Goal: Task Accomplishment & Management: Use online tool/utility

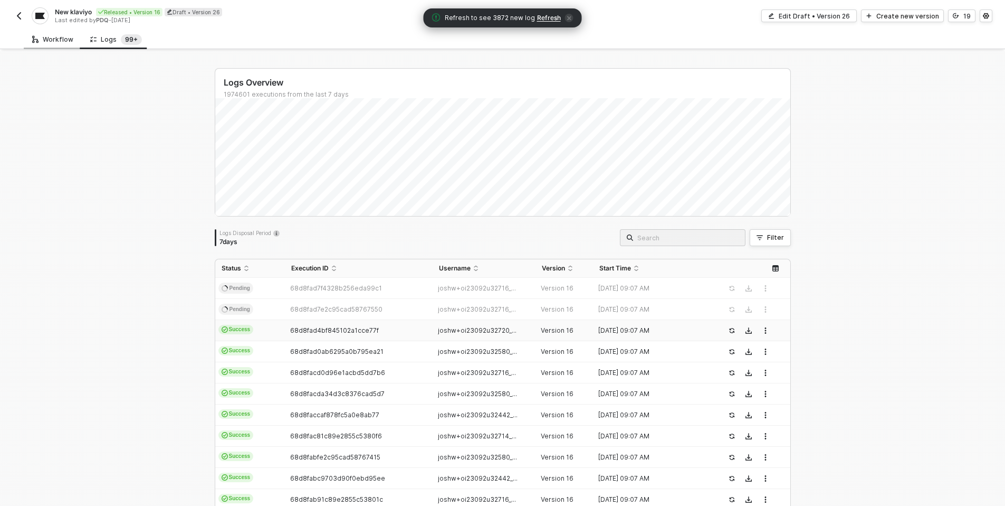
click at [60, 43] on div "Workflow" at bounding box center [53, 40] width 58 height 20
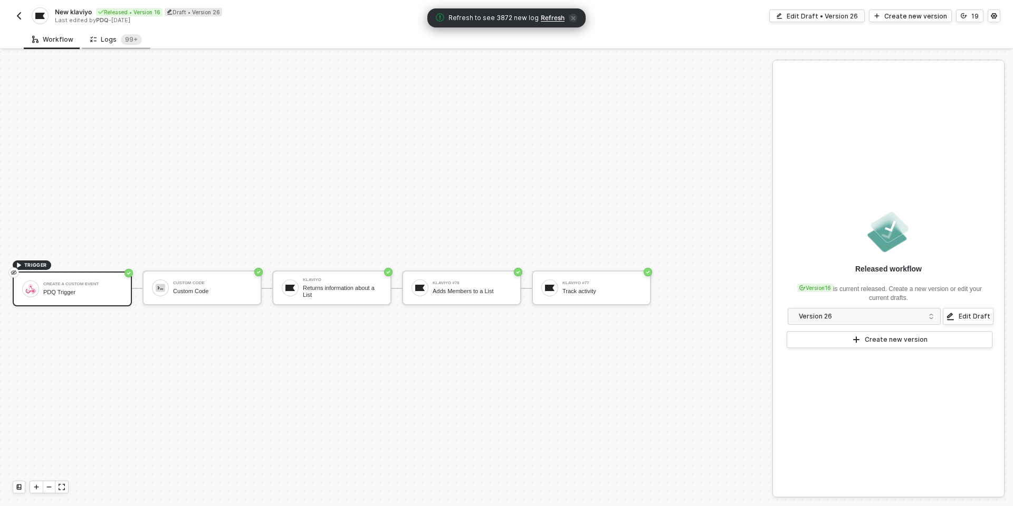
click at [101, 41] on div "Logs 99+" at bounding box center [116, 39] width 52 height 11
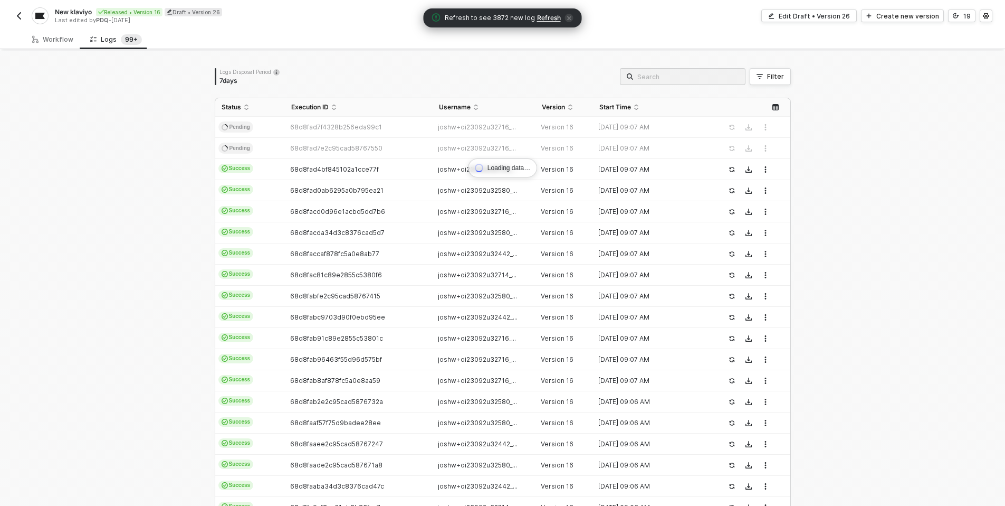
click at [160, 195] on div "Loading data… Logs Disposal Period 7 days Filter Status Execution ID Username V…" at bounding box center [502, 318] width 1005 height 535
click at [542, 15] on span "Refresh" at bounding box center [549, 18] width 24 height 8
click at [543, 20] on span "Refresh" at bounding box center [543, 18] width 24 height 8
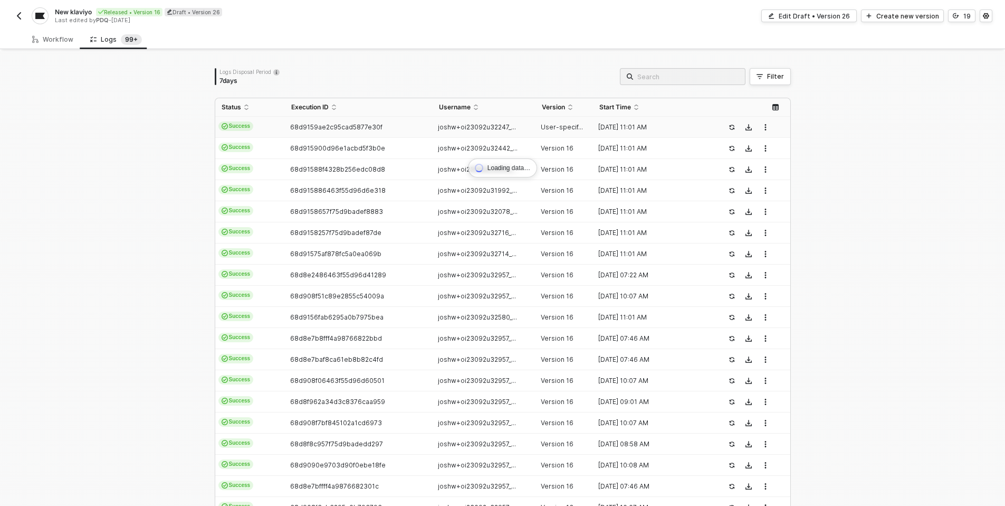
click at [297, 123] on span "68d9159ae2c95cad5877e30f" at bounding box center [336, 127] width 92 height 8
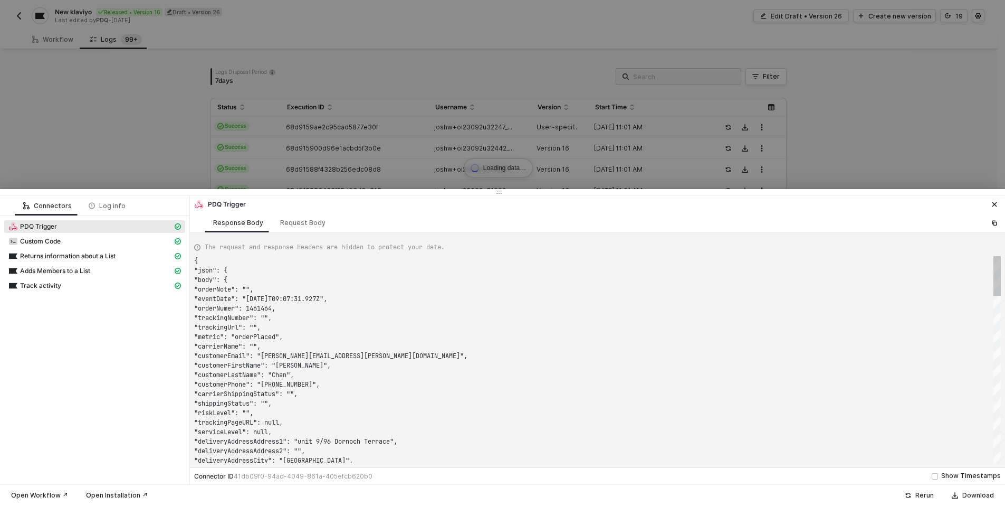
scroll to position [95, 0]
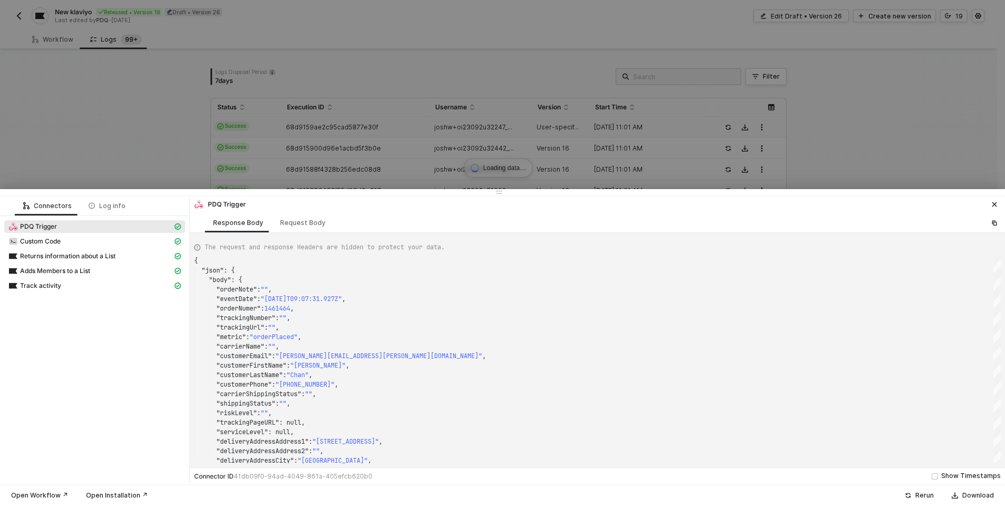
type textarea "{ "json": { "body": { "0": { "orderNote": "", "eventDate": "2025-09-28T11:01:32…"
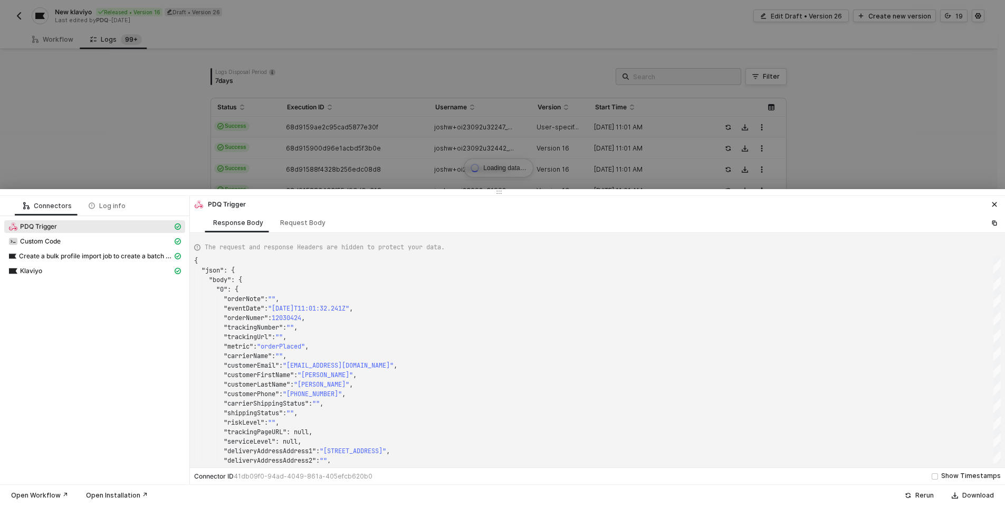
click at [280, 137] on div at bounding box center [502, 253] width 1005 height 506
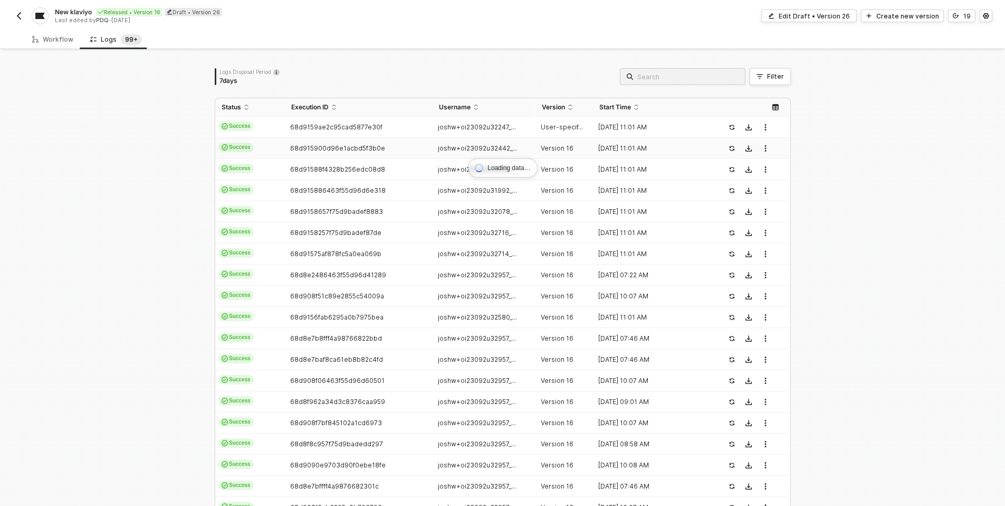
click at [280, 144] on td "Success" at bounding box center [250, 148] width 70 height 21
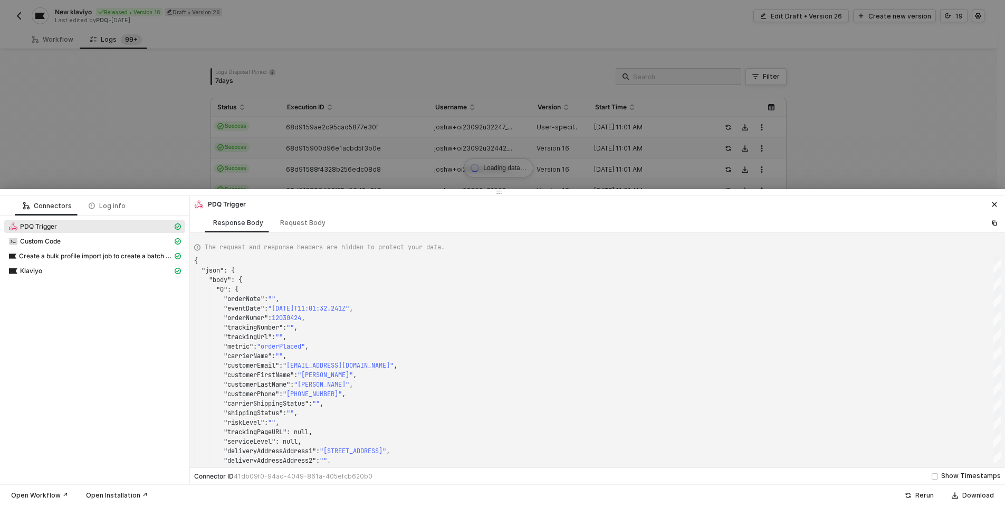
click at [280, 144] on div at bounding box center [502, 253] width 1005 height 506
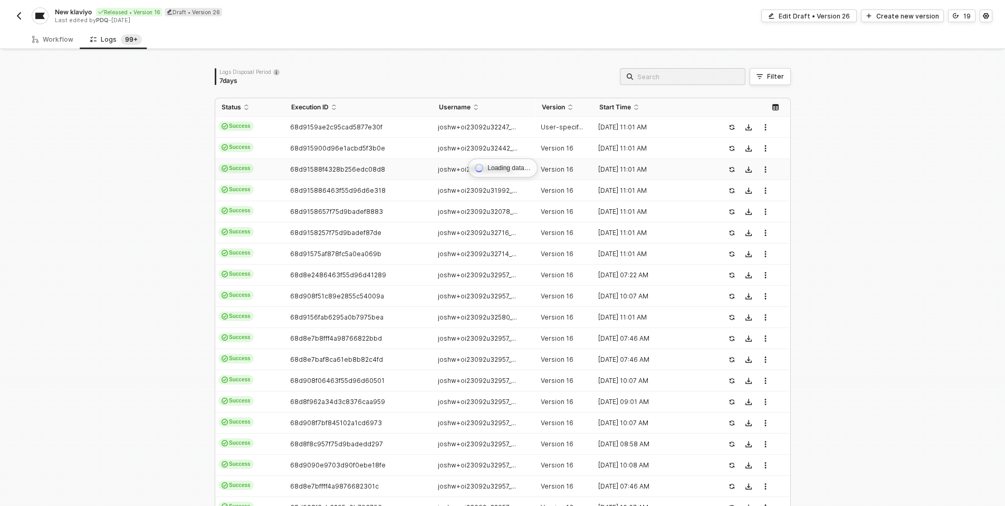
click at [280, 159] on td "Success" at bounding box center [250, 169] width 70 height 21
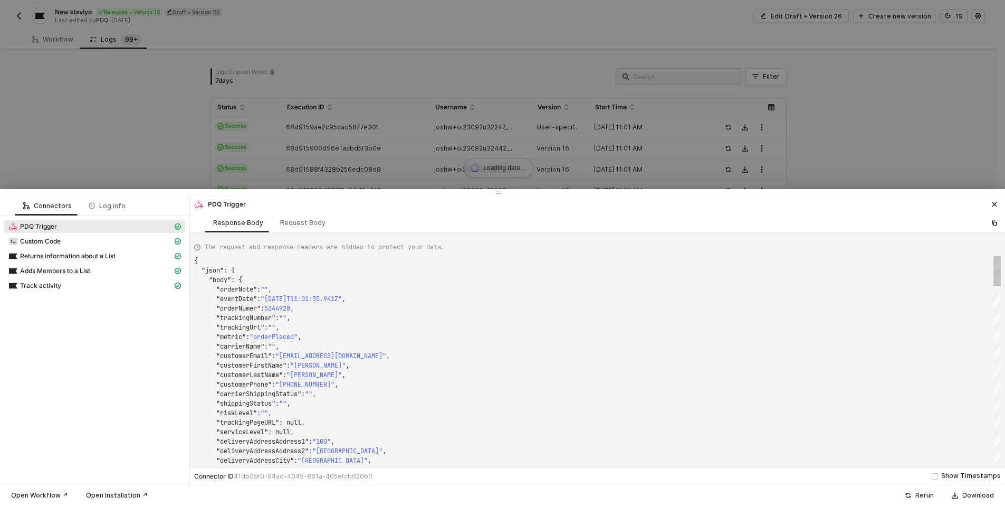
type textarea "{ "json": { "body": { "orderNote": "", "eventDate": "2025-09-28T11:01:28.267Z",…"
click at [280, 161] on div at bounding box center [502, 253] width 1005 height 506
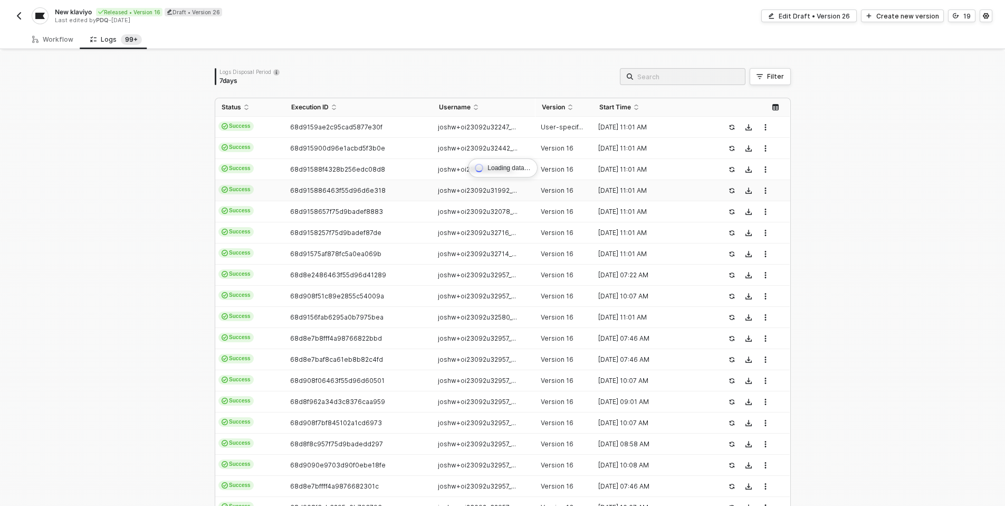
click at [279, 193] on td "Success" at bounding box center [250, 190] width 70 height 21
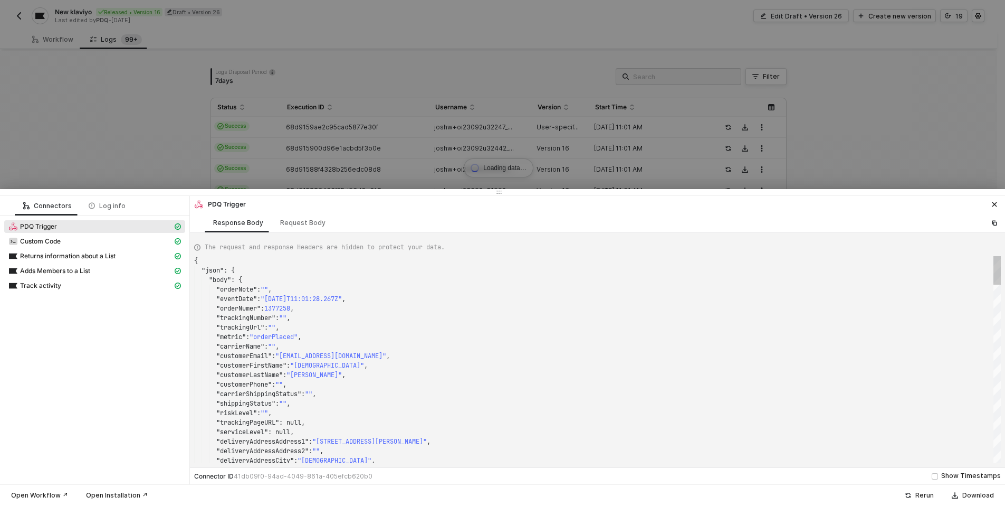
type textarea "{ "json": { "body": { "orderNote": "", "eventDate": "2025-09-28T11:01:28.008Z",…"
click at [281, 182] on div at bounding box center [502, 253] width 1005 height 506
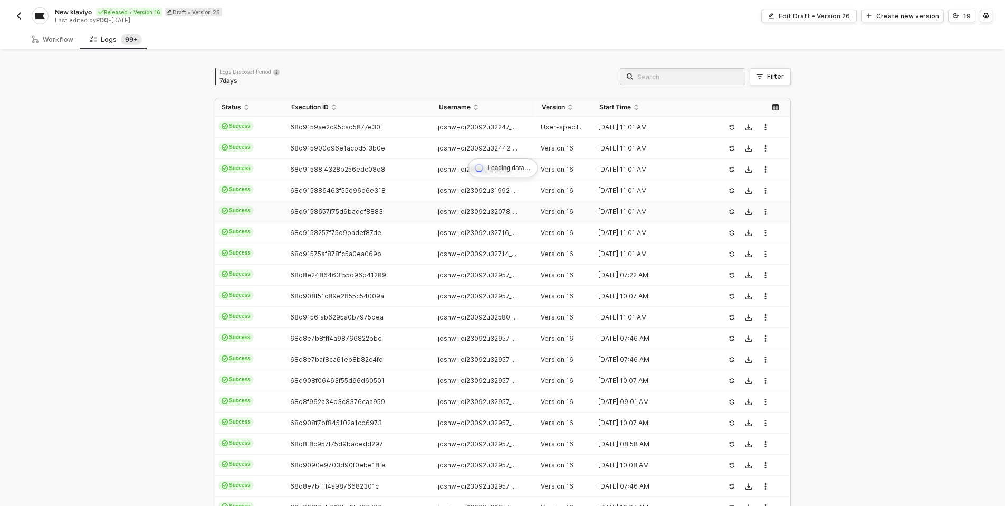
click at [285, 208] on div "68d9158657f75d9badef8883" at bounding box center [354, 211] width 139 height 8
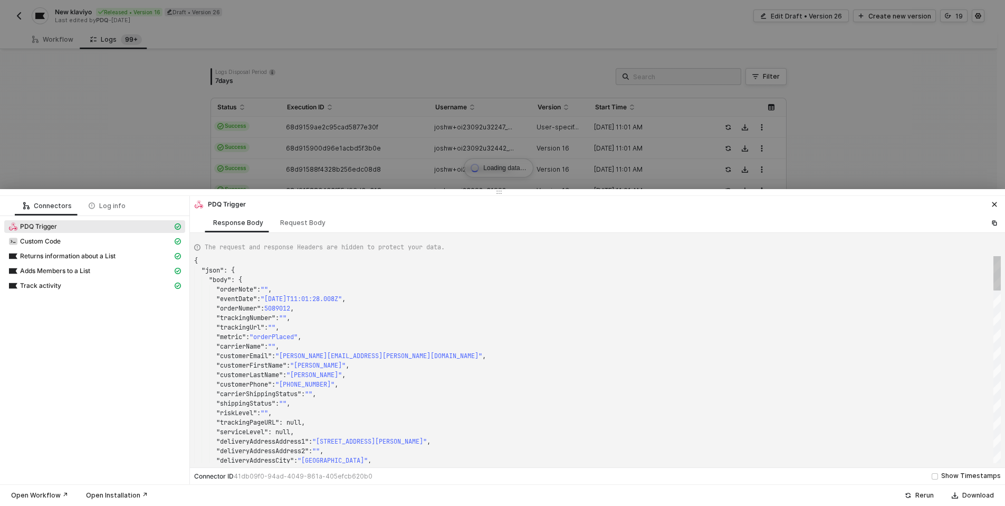
type textarea "{ "json": { "body": { "orderNote": "", "eventDate": "2025-09-28T11:01:26.104Z",…"
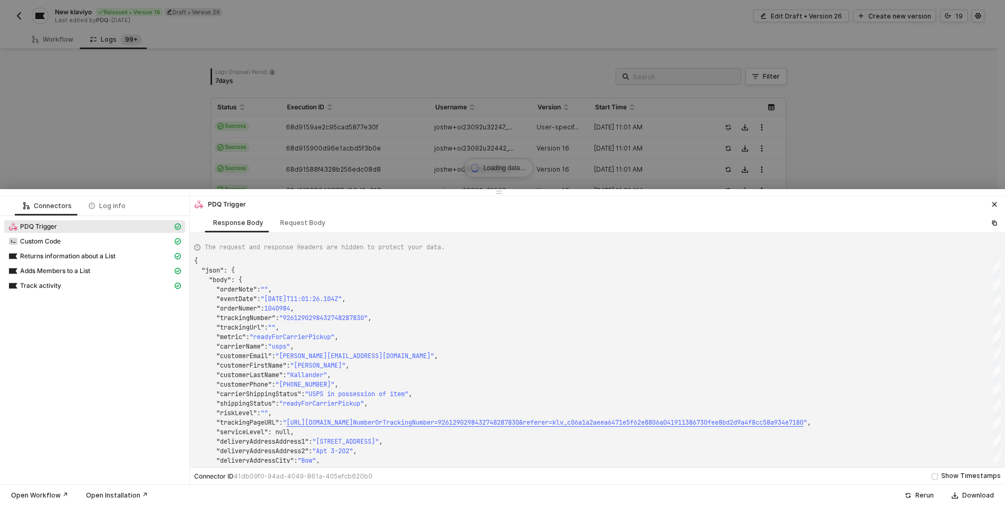
click at [153, 175] on div at bounding box center [502, 253] width 1005 height 506
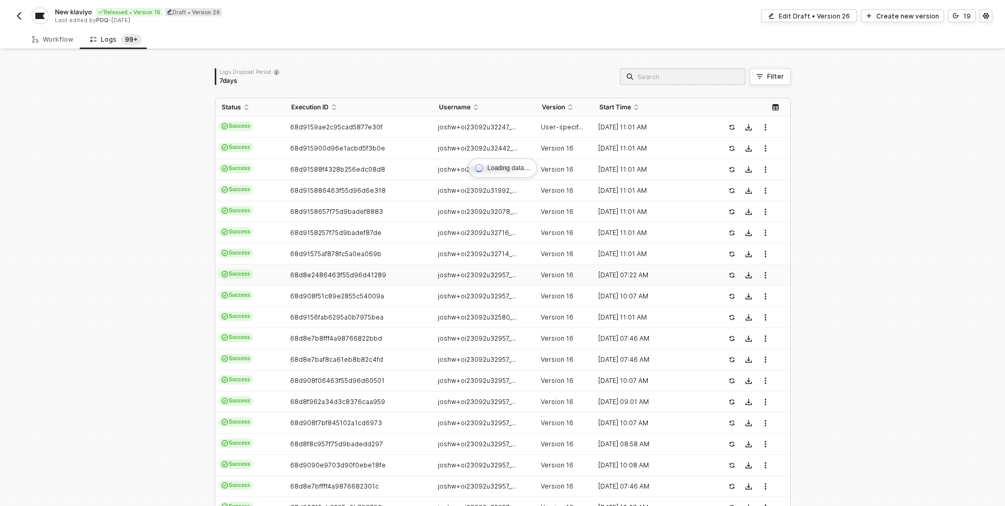
click at [256, 272] on td "Success" at bounding box center [250, 274] width 70 height 21
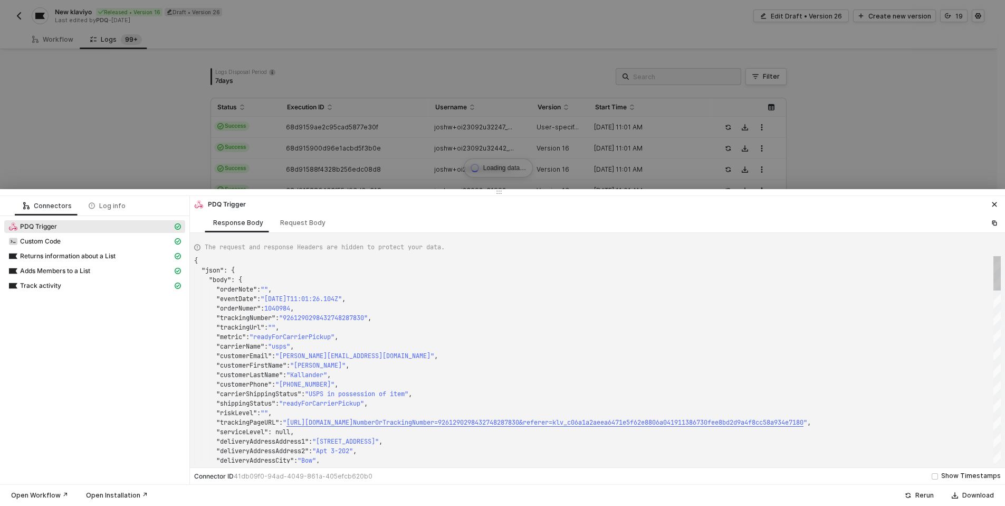
type textarea "{ "json": { "body": { "orderNote": "", "eventDate": "2025-09-28T07:22:48.249Z",…"
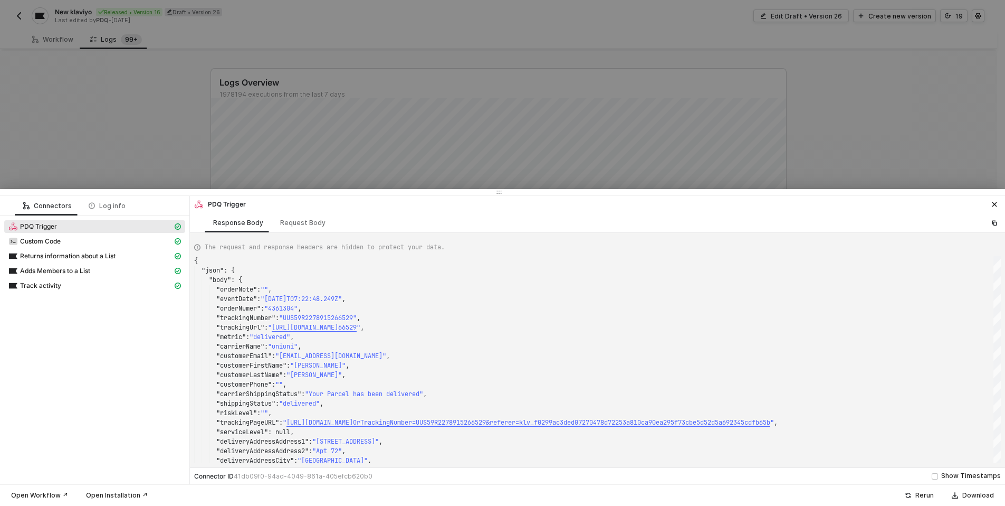
click at [125, 139] on div at bounding box center [502, 253] width 1005 height 506
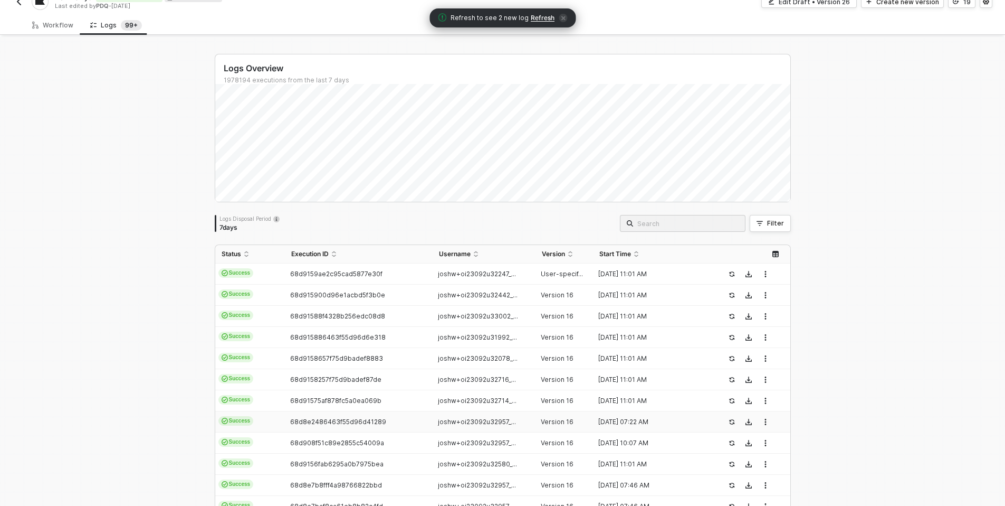
scroll to position [16, 0]
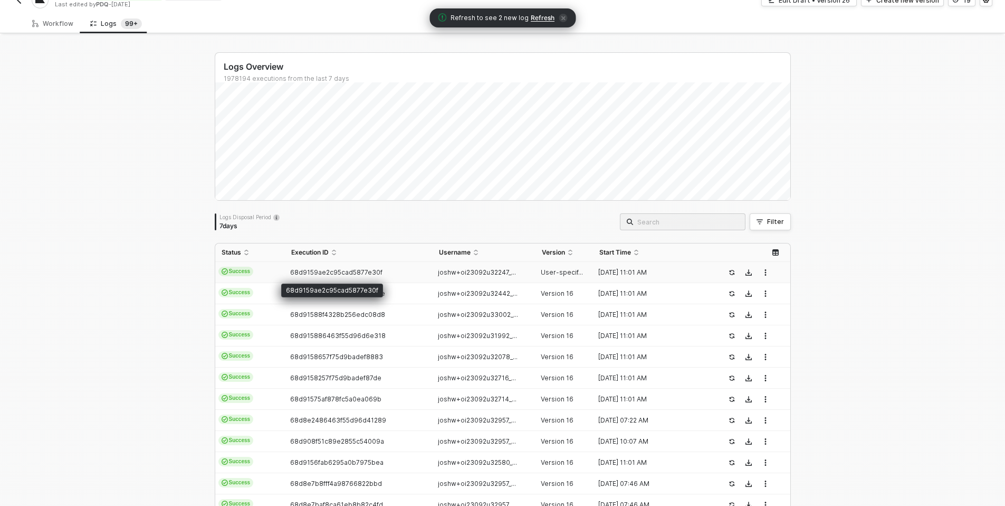
click at [313, 275] on span "68d9159ae2c95cad5877e30f" at bounding box center [336, 272] width 92 height 8
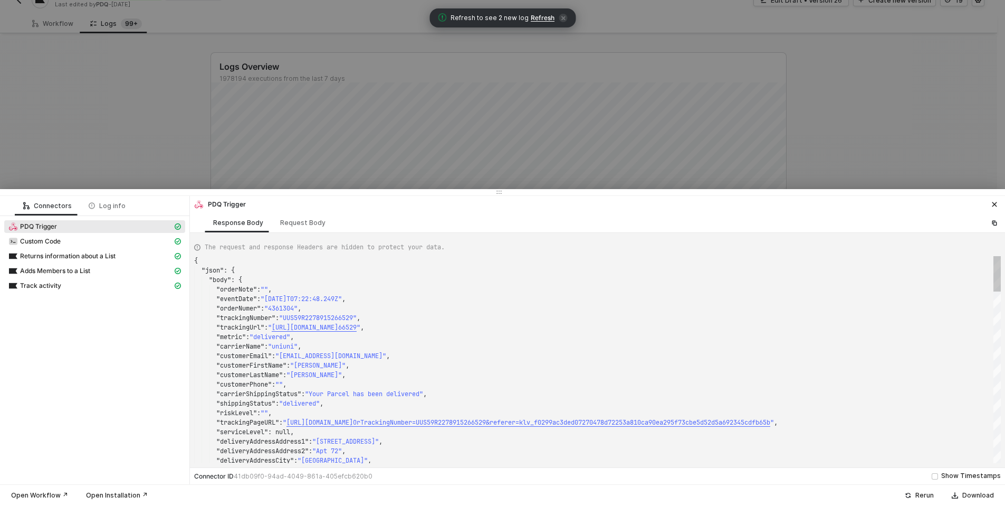
scroll to position [95, 0]
type textarea "{ "json": { "body": { "0": { "orderNote": "", "eventDate": "2025-09-28T11:01:32…"
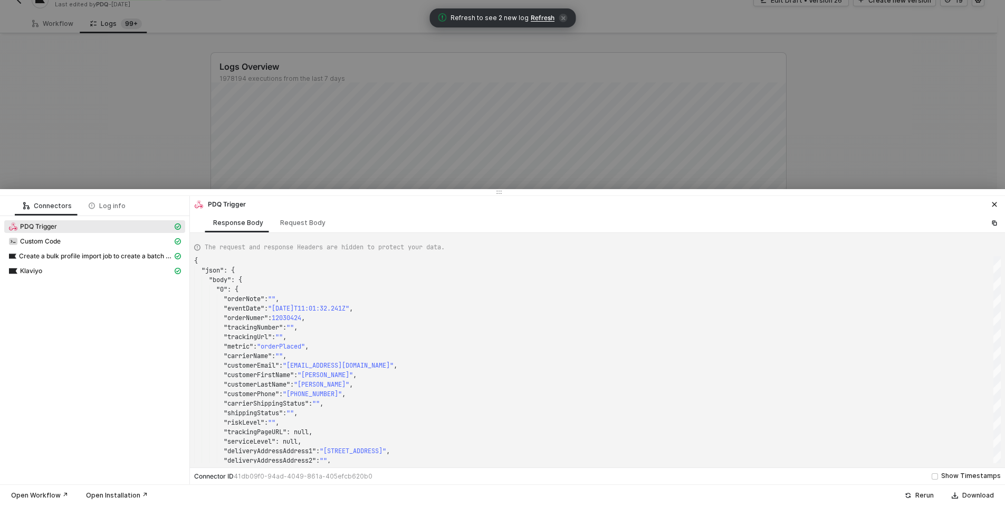
click at [158, 164] on div at bounding box center [502, 253] width 1005 height 506
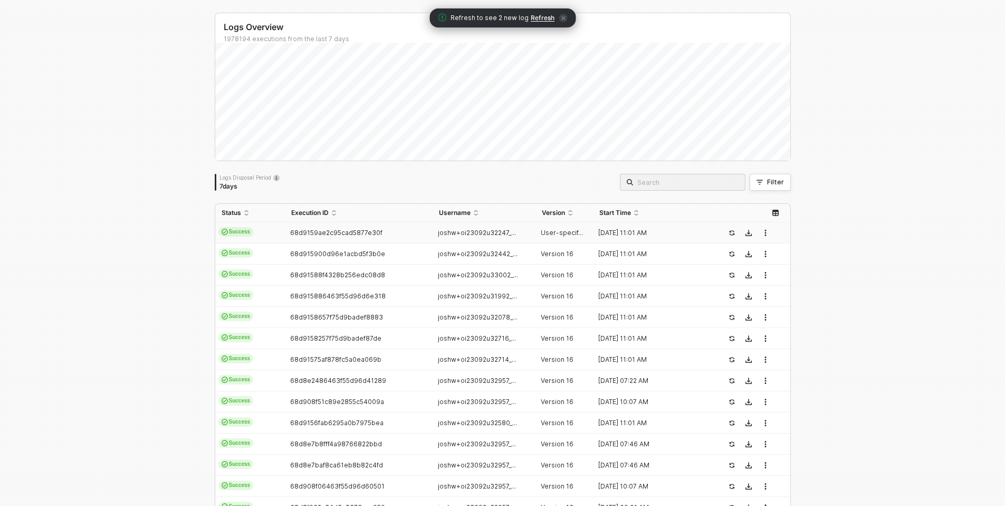
scroll to position [56, 0]
click at [365, 250] on span "68d915900d96e1acbd5f3b0e" at bounding box center [337, 253] width 95 height 8
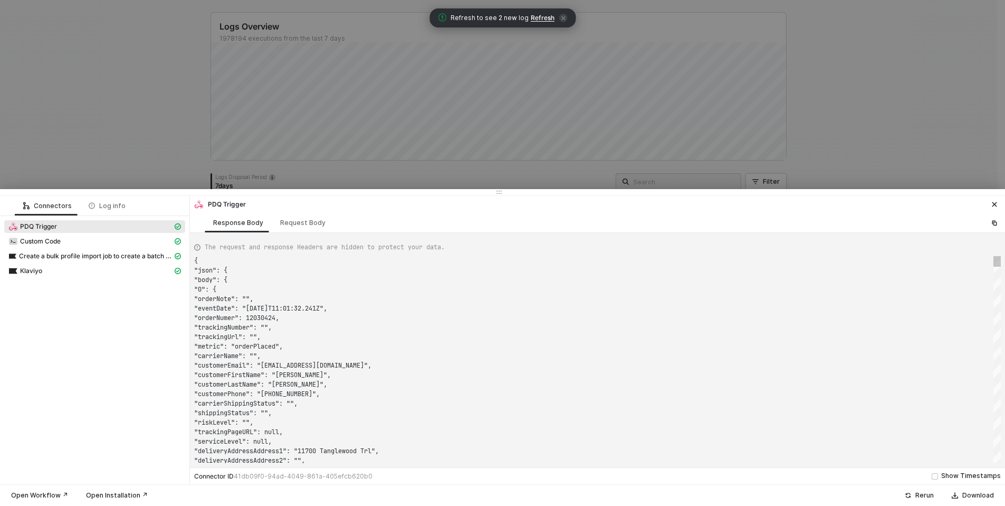
scroll to position [95, 0]
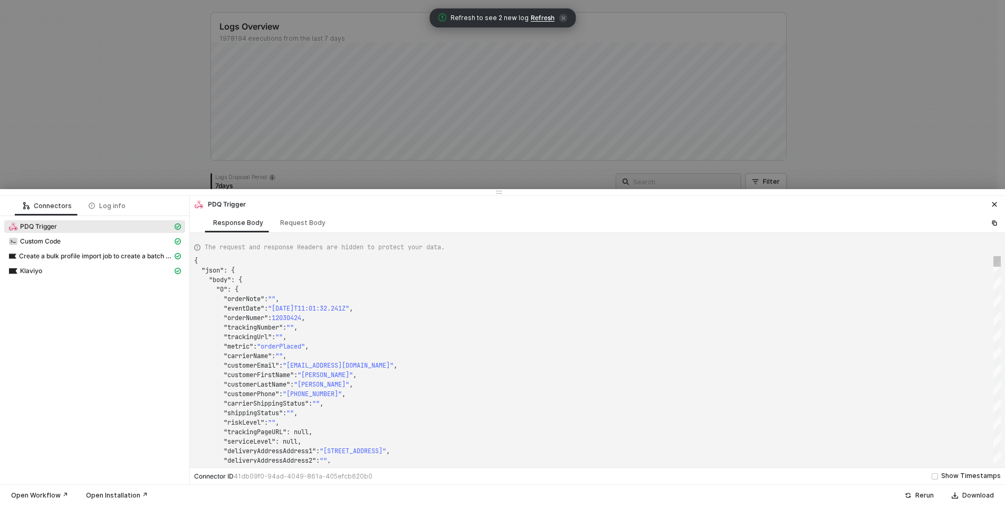
type textarea "{ "json": { "body": { "orderNote": "", "eventDate": "2025-09-28T11:01:35.941Z",…"
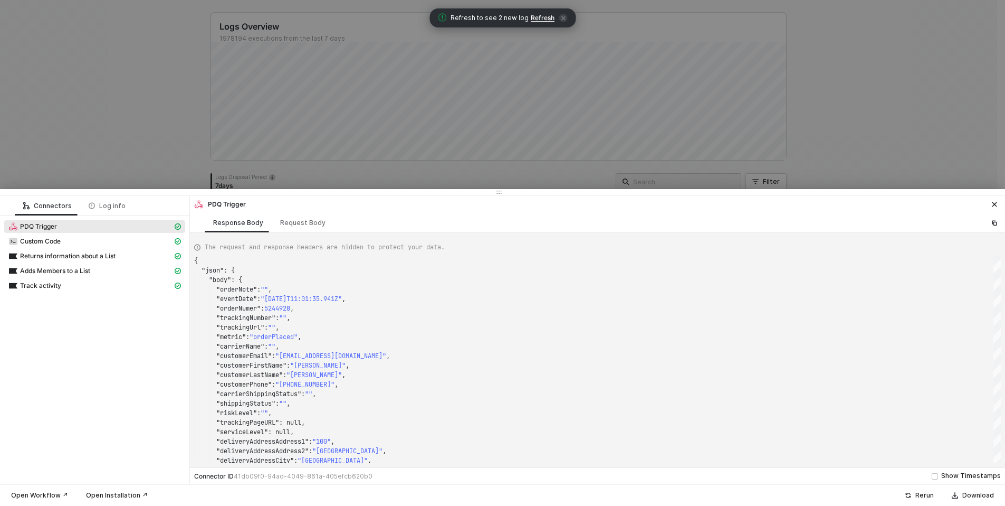
click at [118, 155] on div at bounding box center [502, 253] width 1005 height 506
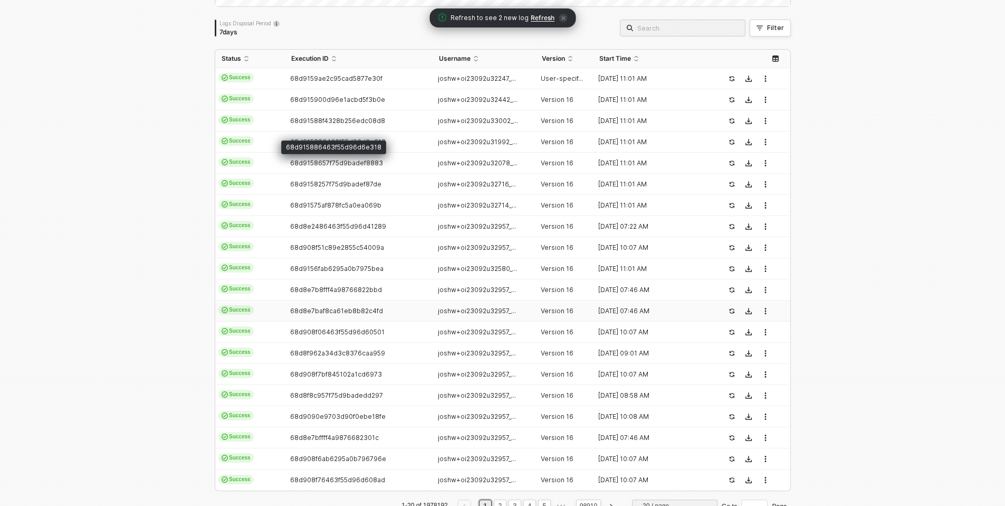
scroll to position [241, 0]
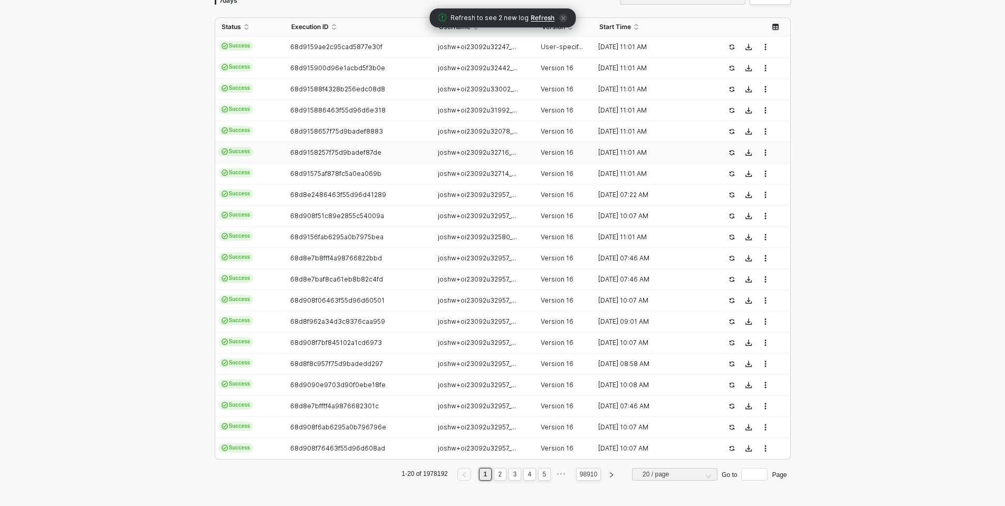
click at [259, 154] on td "Success" at bounding box center [250, 152] width 70 height 21
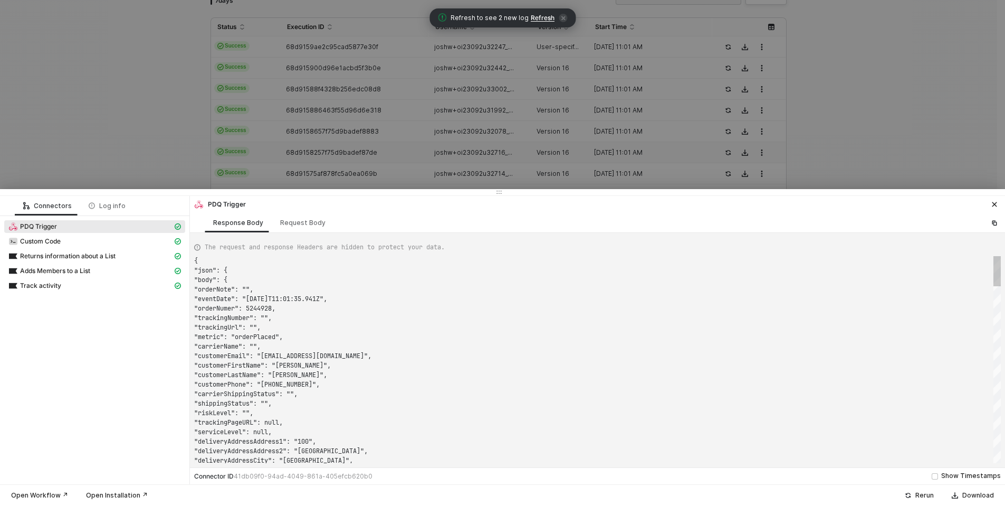
scroll to position [95, 0]
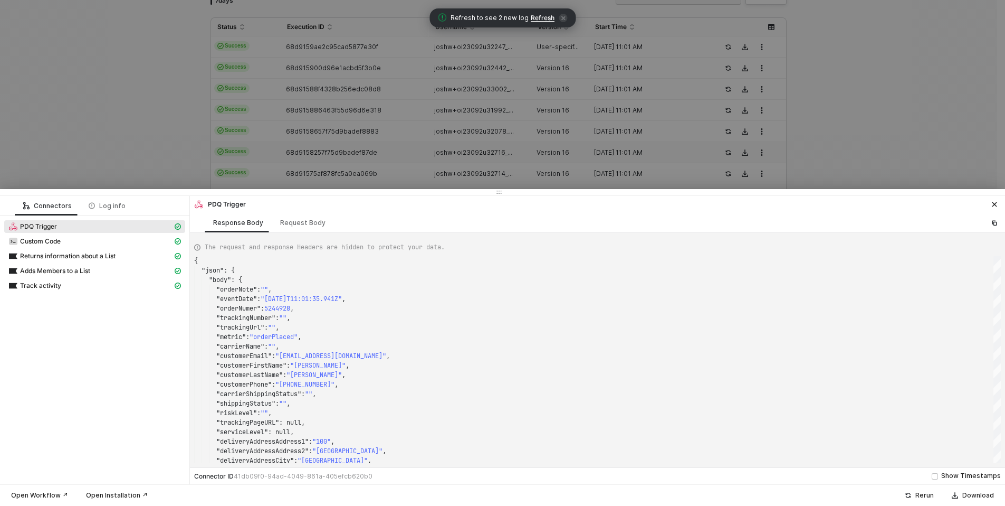
click at [95, 135] on div at bounding box center [502, 253] width 1005 height 506
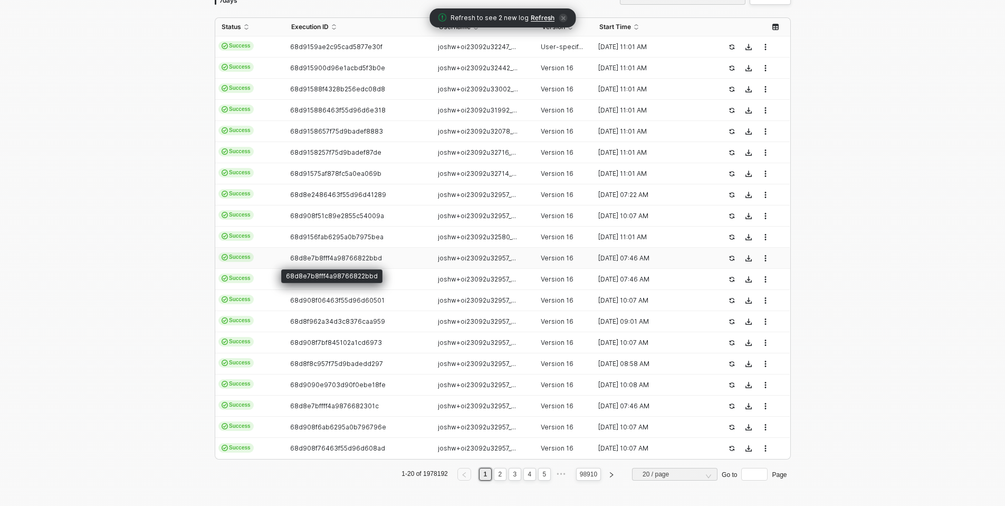
click at [343, 254] on span "68d8e7b8fff4a98766822bbd" at bounding box center [336, 258] width 92 height 8
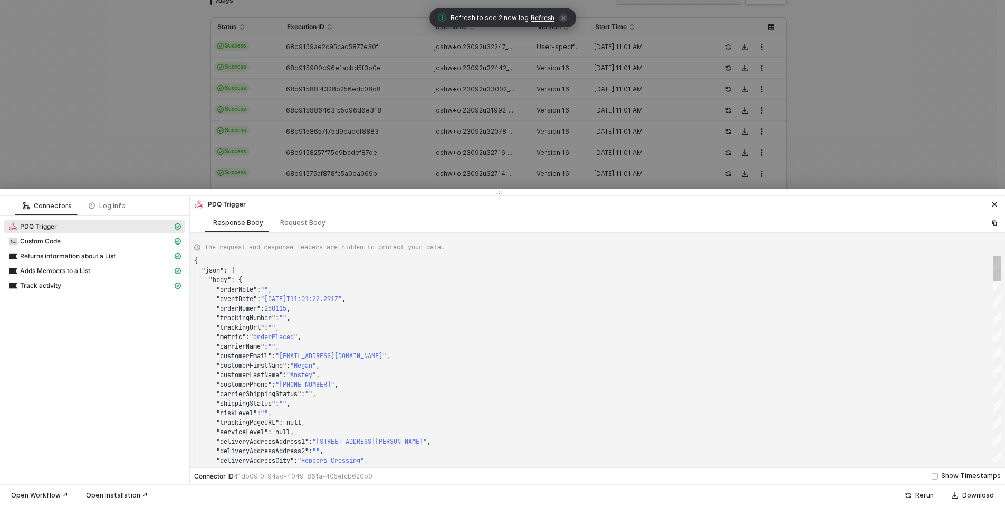
type textarea "{ "json": { "body": { "orderNote": "", "eventDate": "2025-09-28T07:45:59.913Z",…"
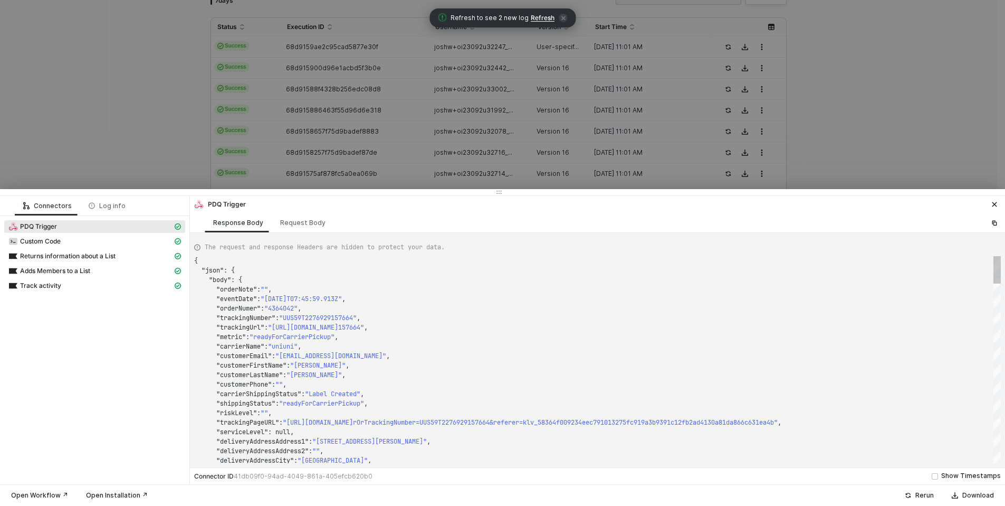
click at [117, 150] on div at bounding box center [502, 253] width 1005 height 506
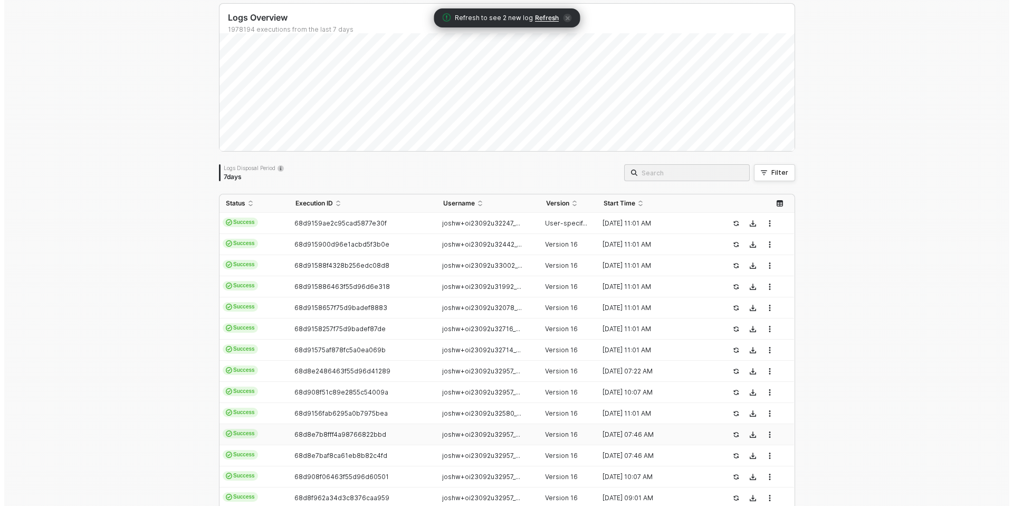
scroll to position [0, 0]
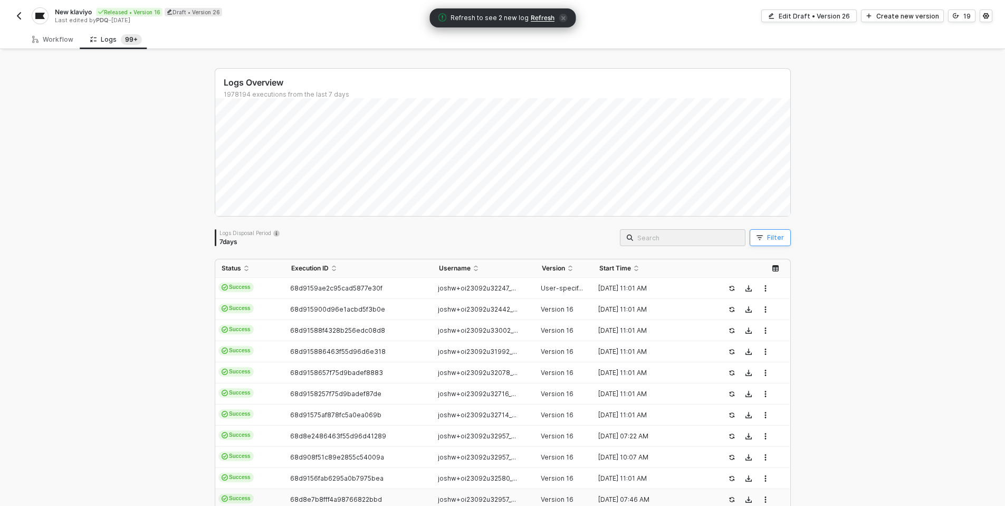
click at [783, 241] on button "Filter" at bounding box center [770, 237] width 41 height 17
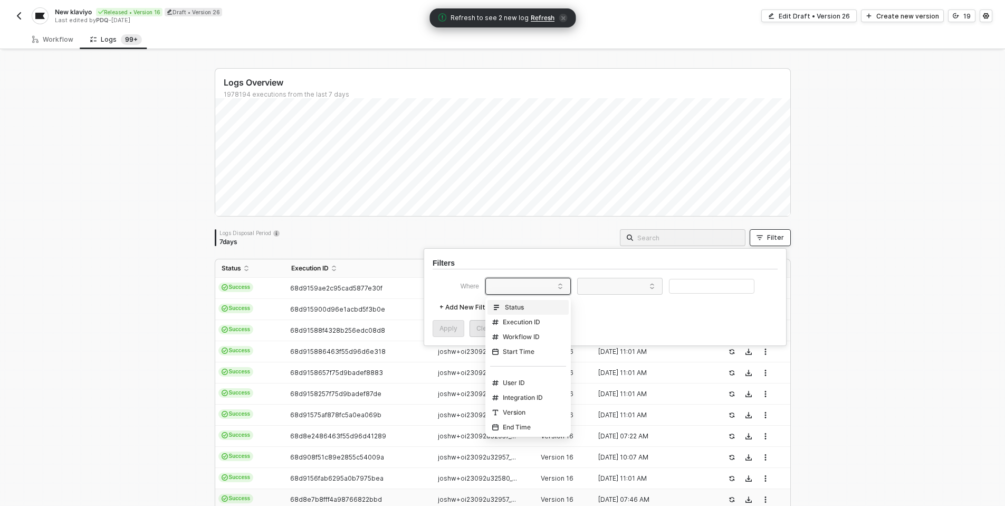
click at [519, 278] on span at bounding box center [530, 286] width 80 height 16
click at [627, 305] on div "+ Add New Filter" at bounding box center [605, 307] width 345 height 17
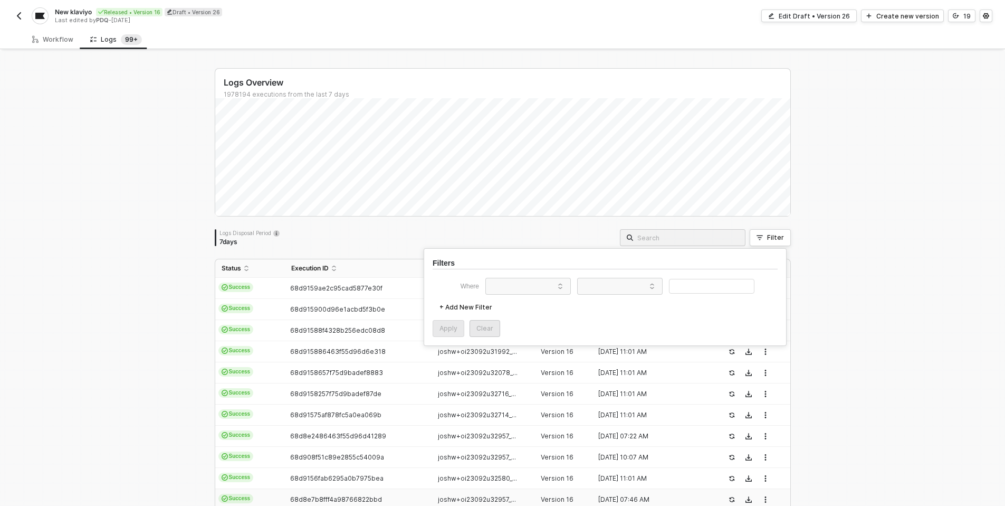
click at [442, 237] on div "Logs Disposal Period 7 days Filter" at bounding box center [503, 237] width 576 height 17
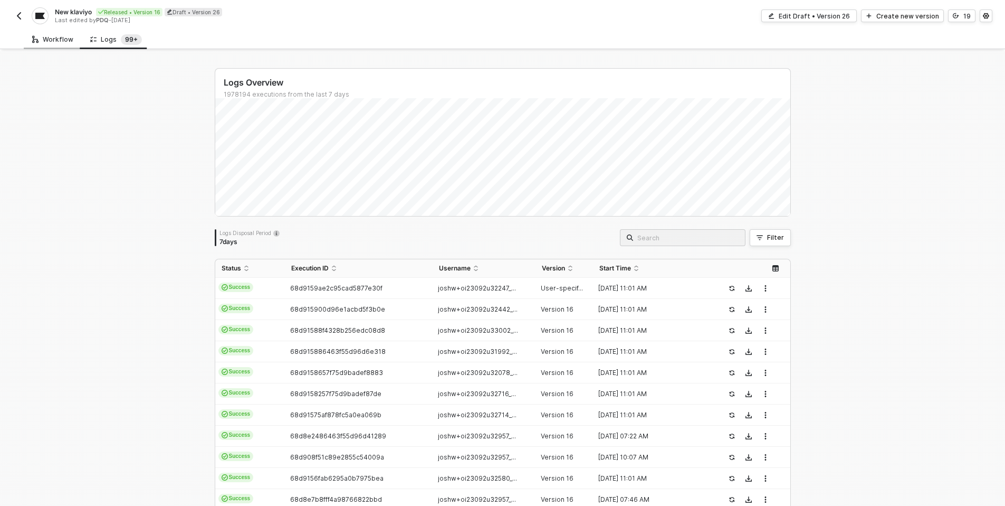
click at [63, 38] on div "Workflow" at bounding box center [52, 39] width 41 height 8
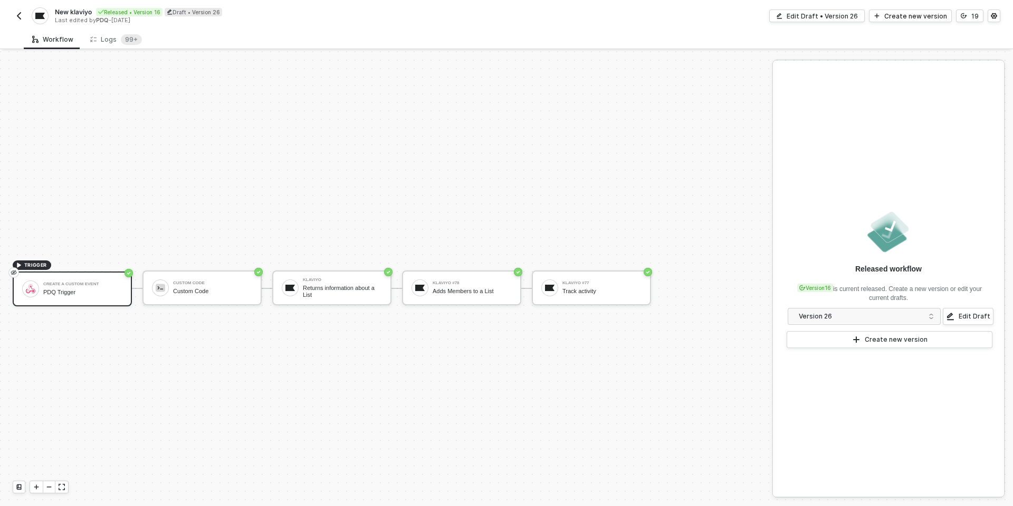
click at [18, 16] on img "button" at bounding box center [19, 16] width 8 height 8
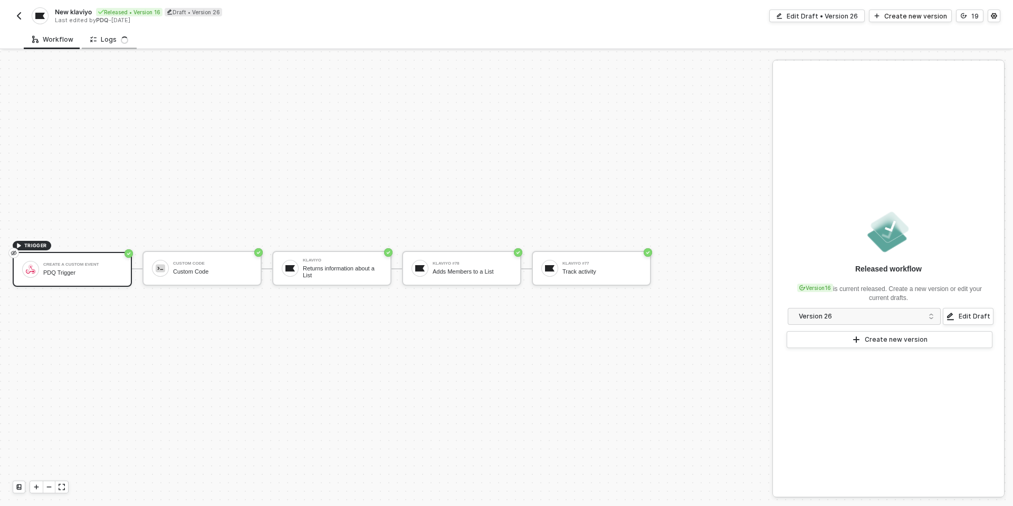
click at [104, 45] on div "Logs" at bounding box center [109, 40] width 55 height 20
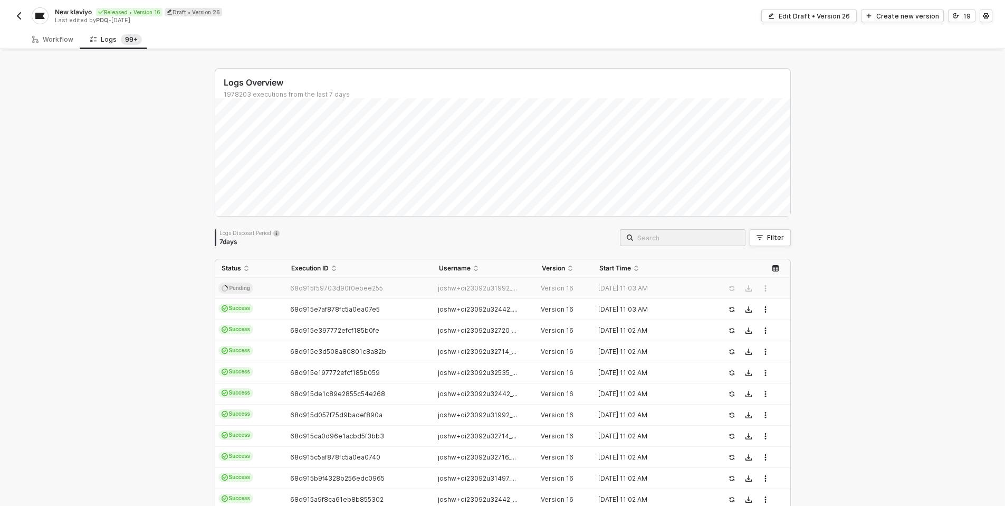
click at [159, 190] on div "Logs Overview 1978203 executions from the last 7 days Logs Disposal Period 7 da…" at bounding box center [502, 399] width 1005 height 696
click at [347, 284] on span "68d915f59703d90f0ebee255" at bounding box center [336, 288] width 93 height 8
click at [140, 237] on div "Logs Overview 1978203 executions from the last 7 days Logs Disposal Period 7 da…" at bounding box center [502, 399] width 1005 height 696
click at [342, 312] on span "68d915e7af878fc5a0ea07e5" at bounding box center [335, 309] width 90 height 8
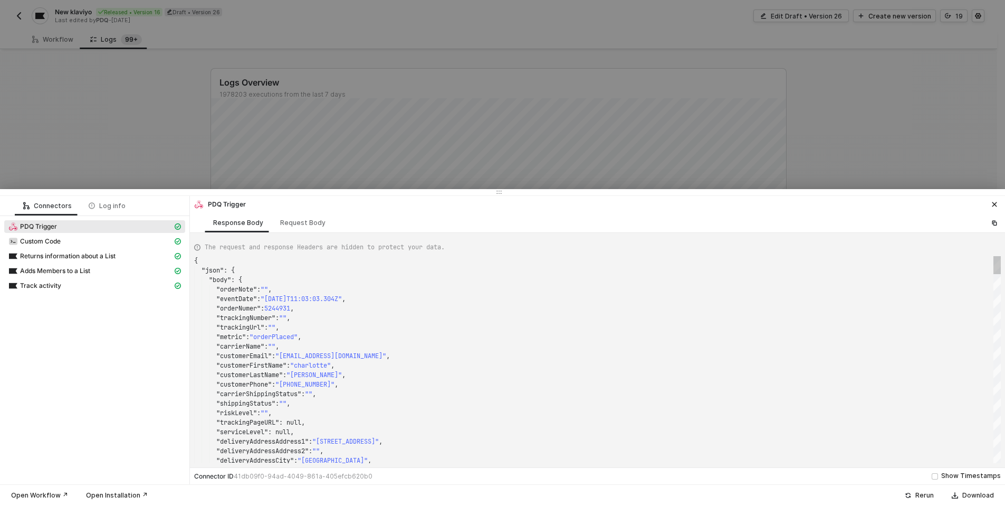
scroll to position [95, 0]
click at [141, 113] on div at bounding box center [502, 253] width 1005 height 506
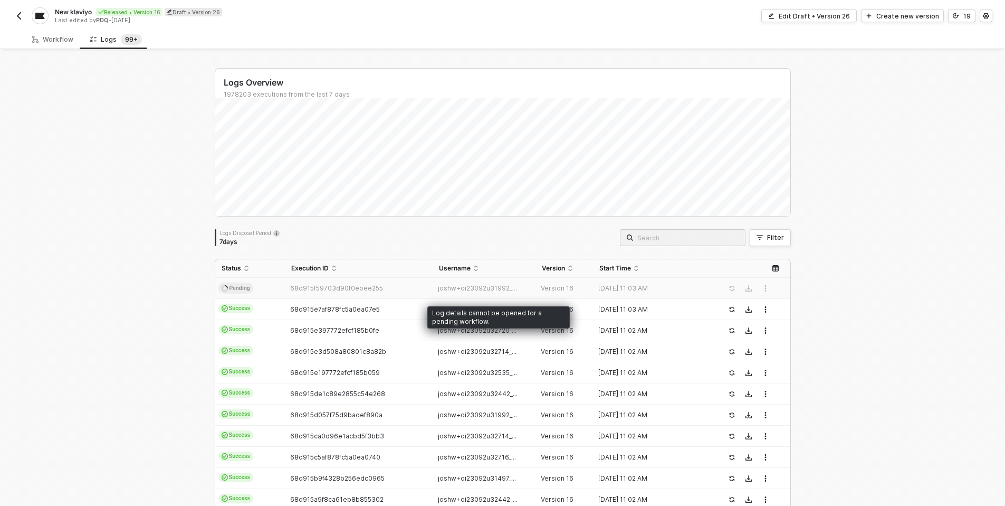
click at [365, 283] on td "68d915f59703d90f0ebee255" at bounding box center [359, 288] width 148 height 21
click at [347, 289] on span "68d915f59703d90f0ebee255" at bounding box center [336, 288] width 93 height 8
click at [443, 301] on div "Log details cannot be opened for a pending workflow." at bounding box center [498, 314] width 142 height 27
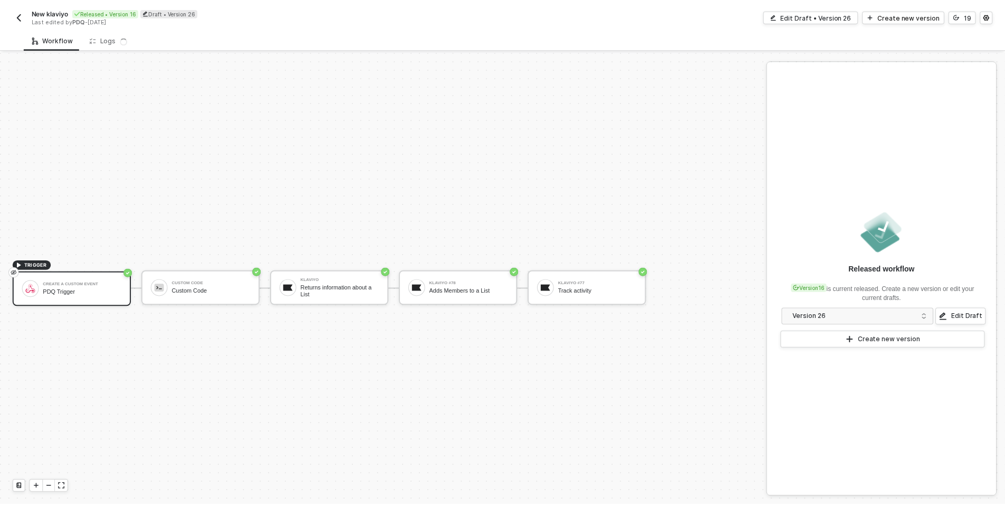
scroll to position [20, 0]
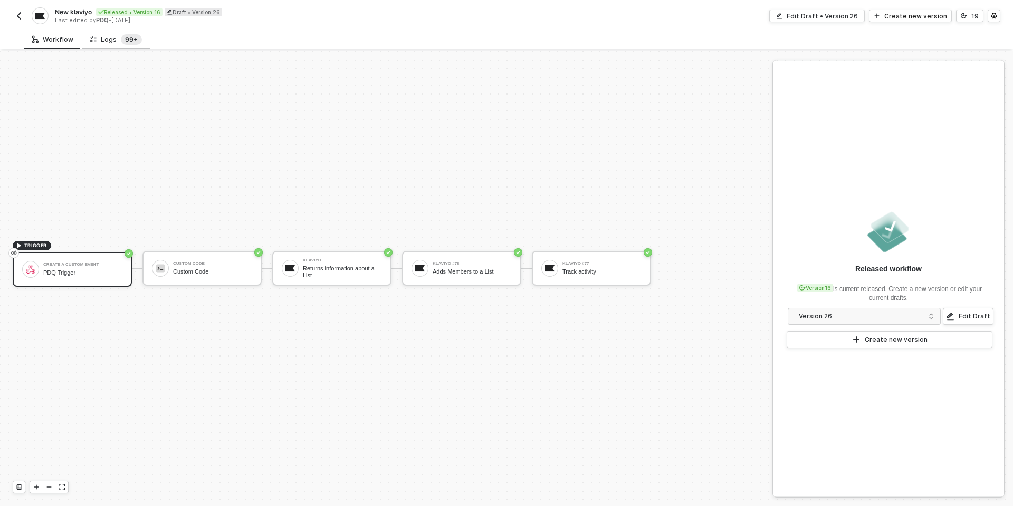
click at [121, 44] on span "99+" at bounding box center [131, 39] width 21 height 11
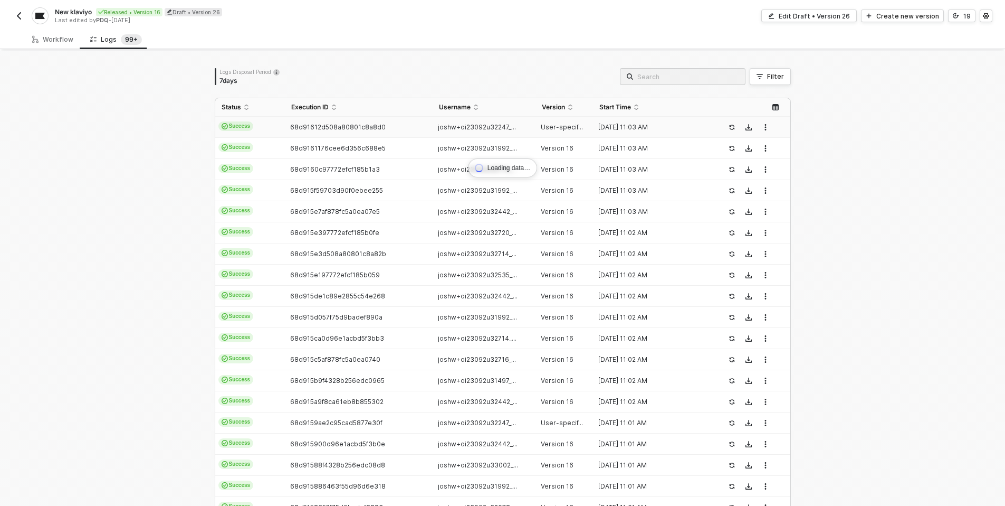
click at [297, 128] on span "68d91612d508a80801c8a8d0" at bounding box center [338, 127] width 96 height 8
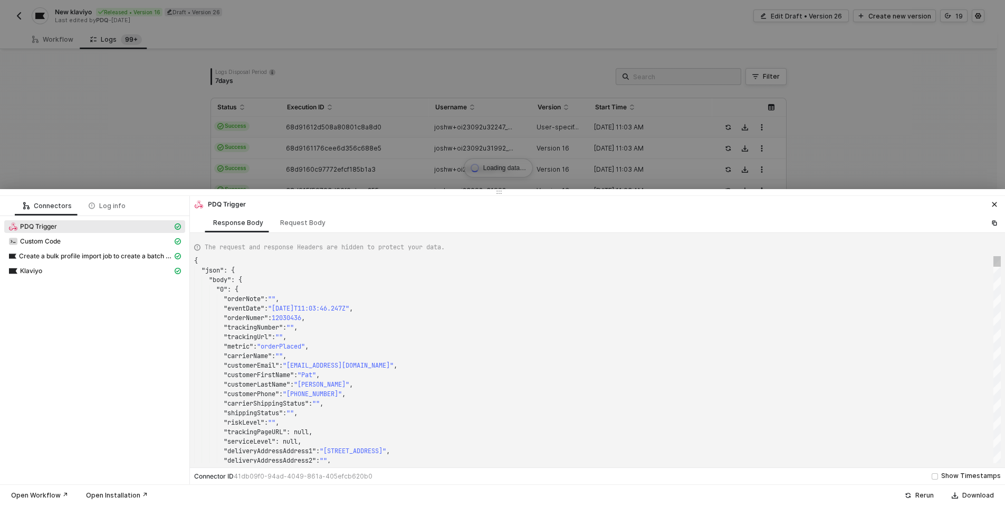
scroll to position [95, 0]
click at [145, 160] on div at bounding box center [502, 253] width 1005 height 506
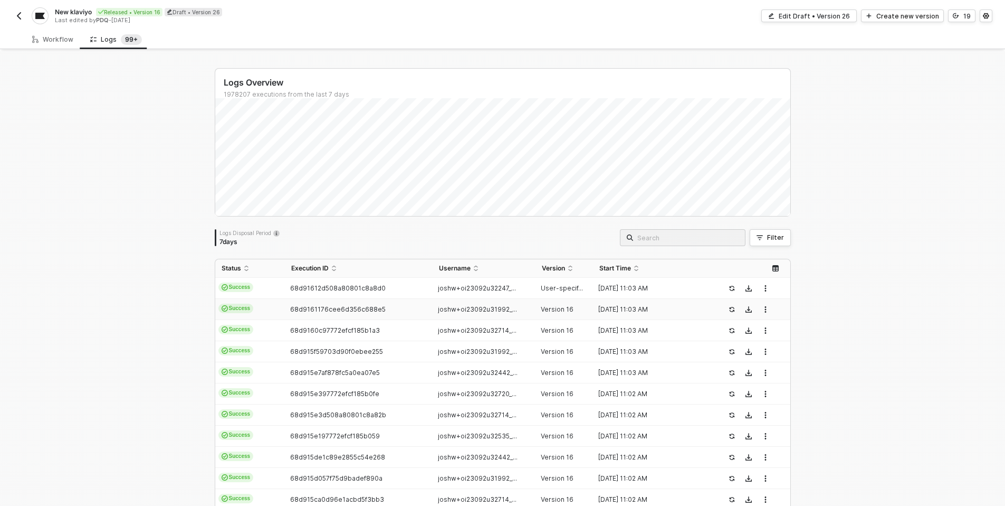
click at [262, 307] on td "Success" at bounding box center [250, 309] width 70 height 21
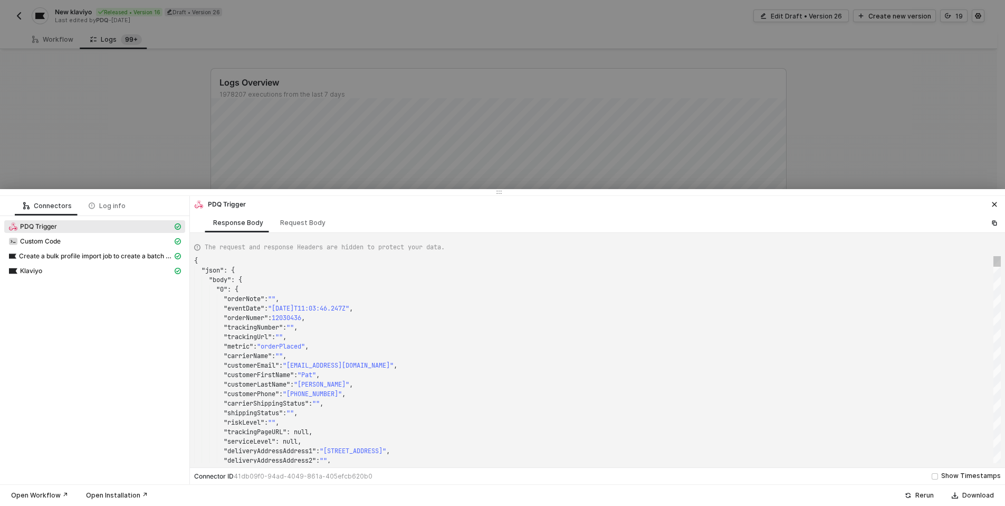
type textarea "{ "json": { "body": { "orderNote": "", "eventDate": "[DATE]T11:03:45.137Z", "or…"
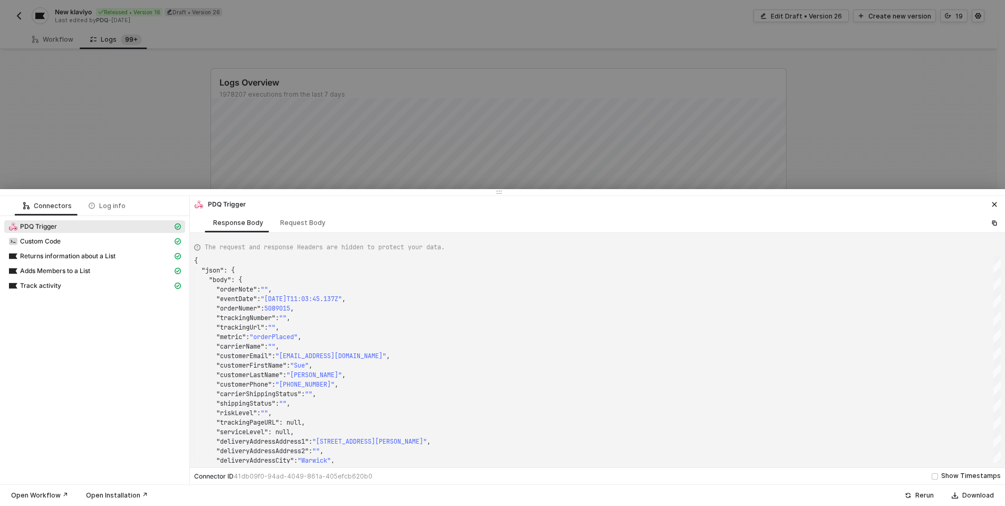
click at [160, 136] on div at bounding box center [502, 253] width 1005 height 506
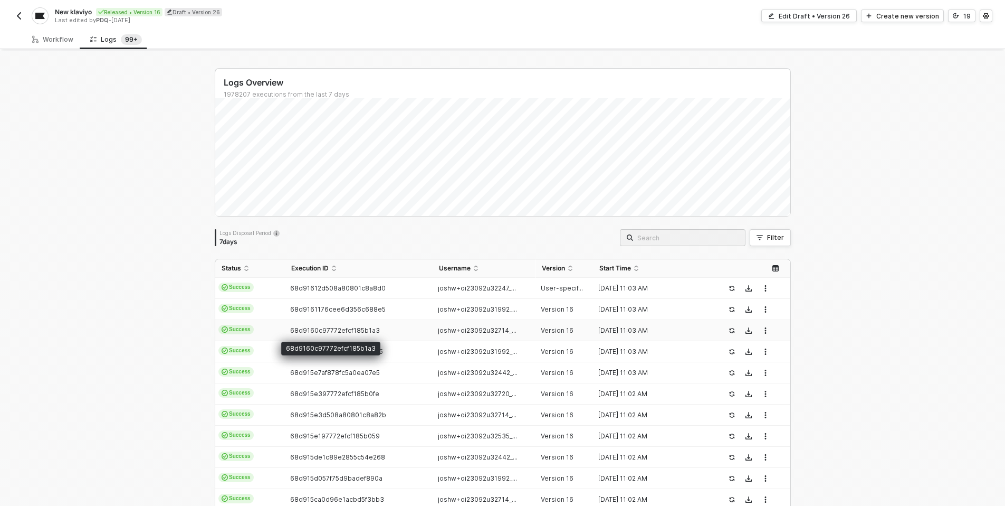
click at [340, 329] on span "68d9160c97772efcf185b1a3" at bounding box center [335, 330] width 90 height 8
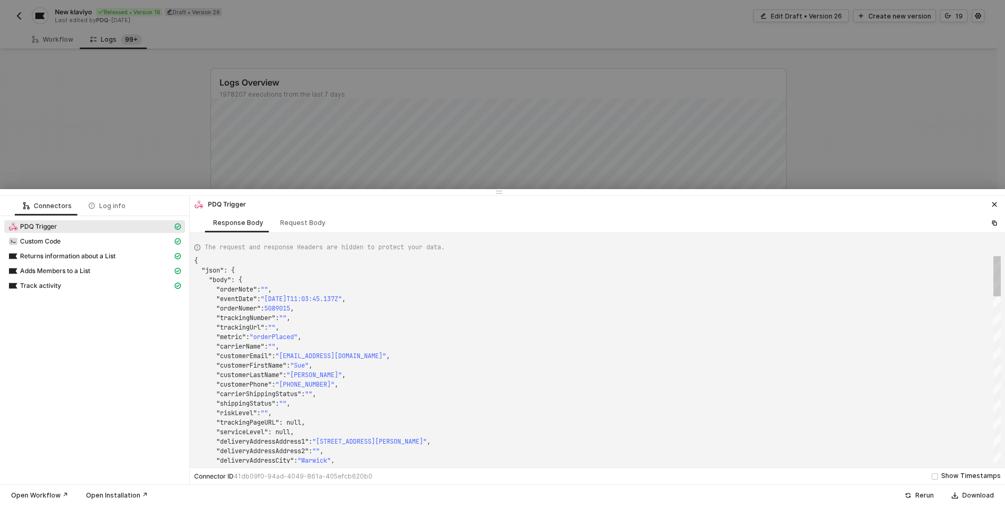
type textarea "{ "json": { "body": { "orderNote": "", "eventDate": "[DATE]T11:03:40.364Z", "or…"
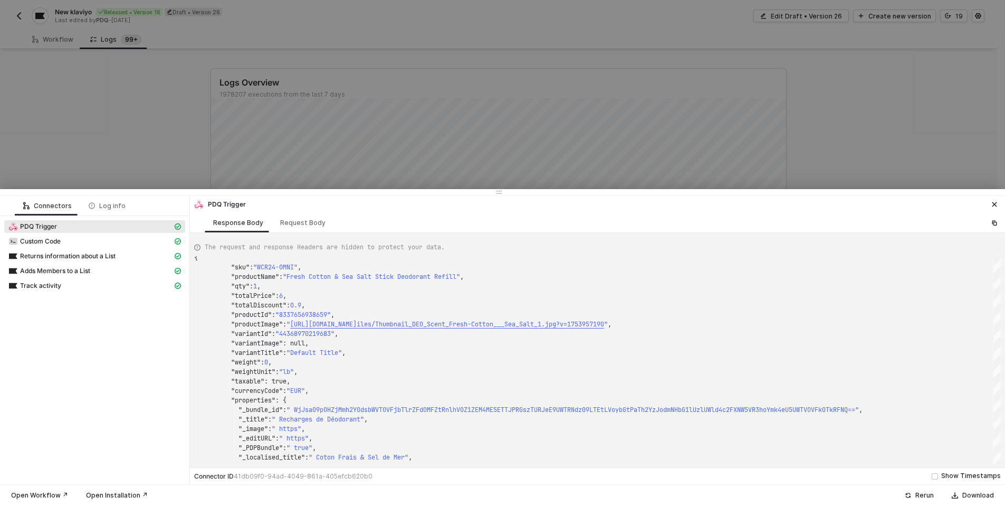
click at [134, 135] on div at bounding box center [502, 253] width 1005 height 506
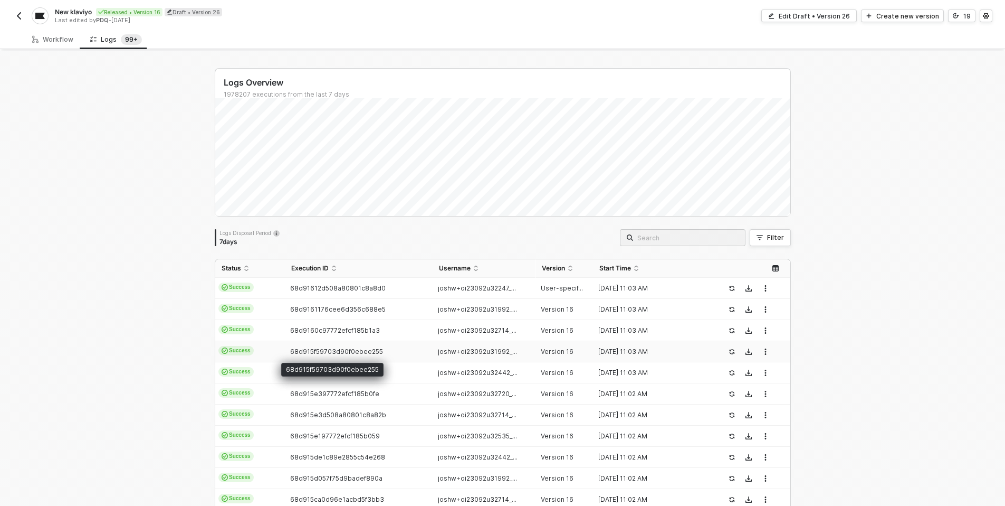
click at [335, 351] on span "68d915f59703d90f0ebee255" at bounding box center [336, 351] width 93 height 8
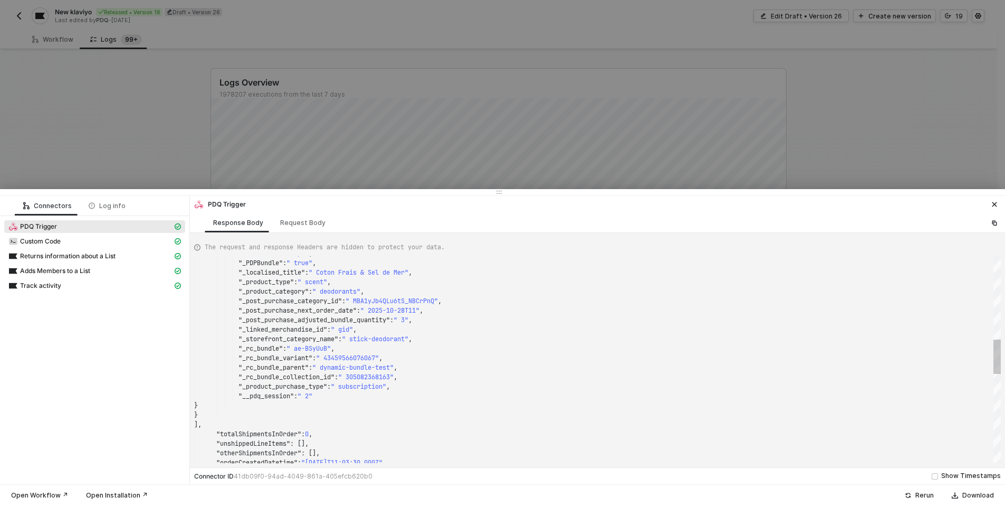
type textarea "{ "json": { "body": { "orderNote": "", "eventDate": "[DATE]T11:03:17.725Z", "or…"
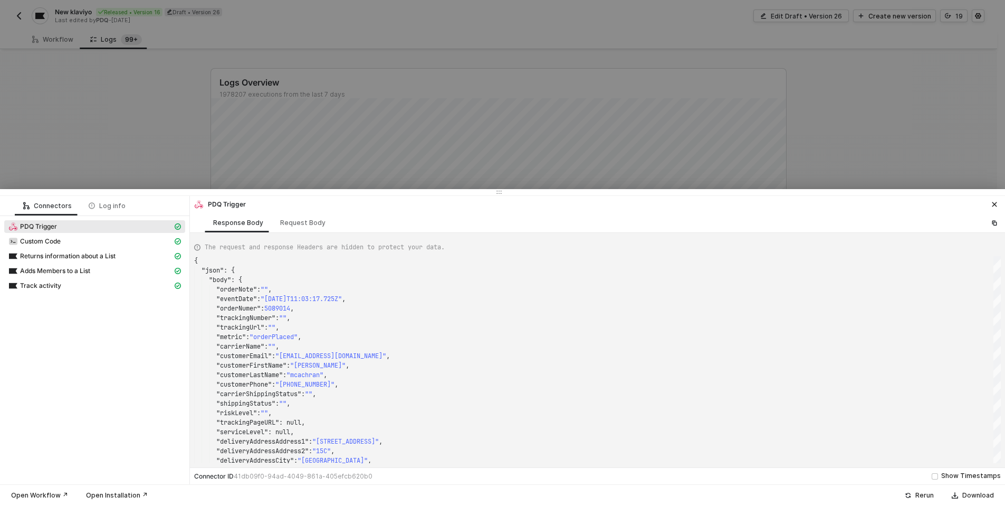
click at [140, 93] on div at bounding box center [502, 253] width 1005 height 506
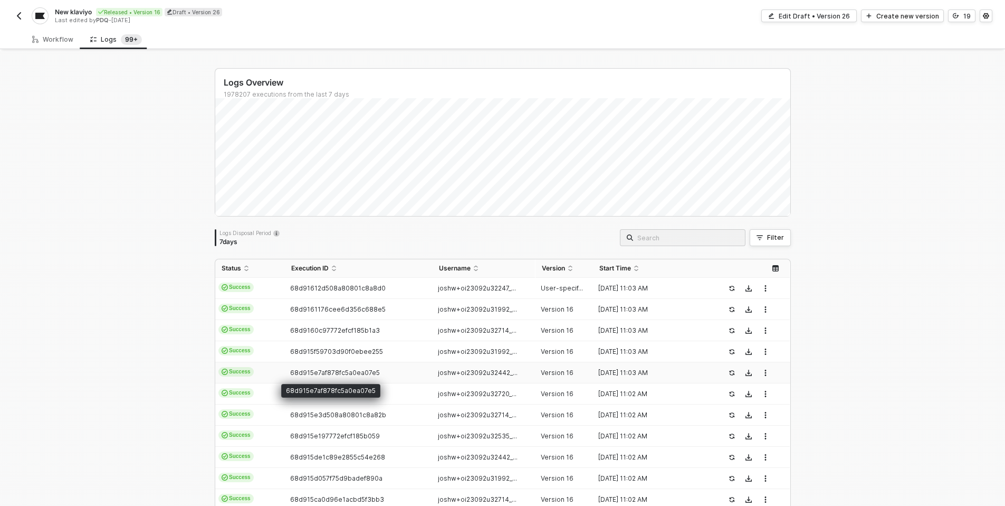
click at [334, 374] on span "68d915e7af878fc5a0ea07e5" at bounding box center [335, 372] width 90 height 8
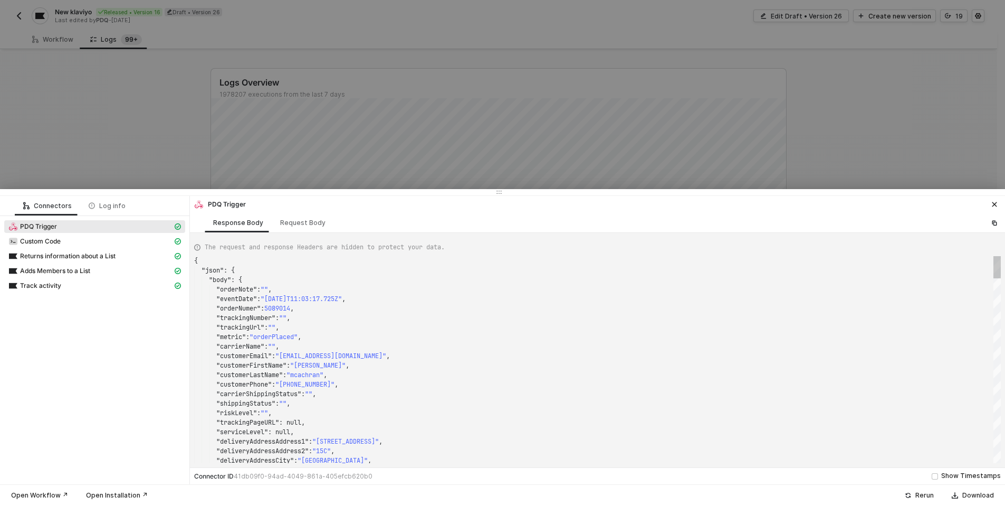
type textarea "{ "json": { "body": { "orderNote": "", "eventDate": "[DATE]T11:03:03.304Z", "or…"
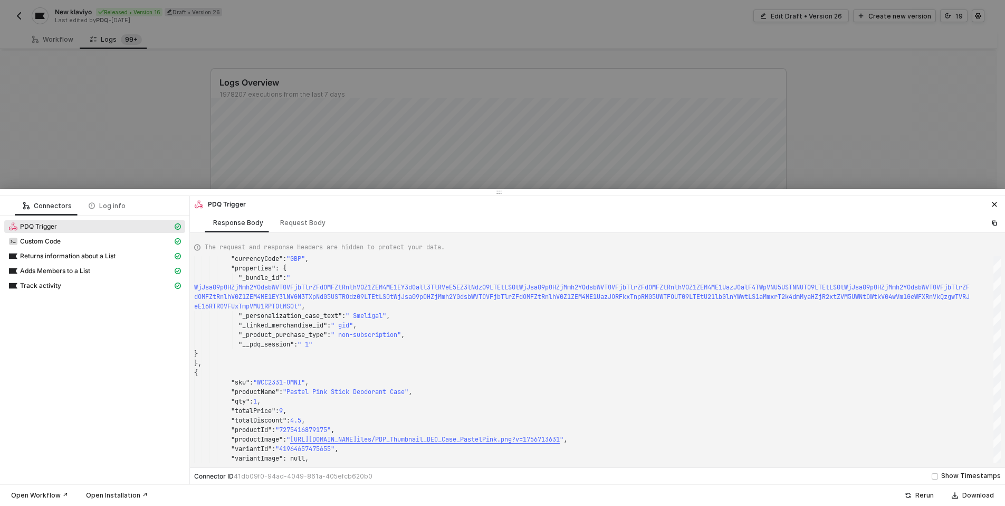
click at [110, 142] on div at bounding box center [502, 253] width 1005 height 506
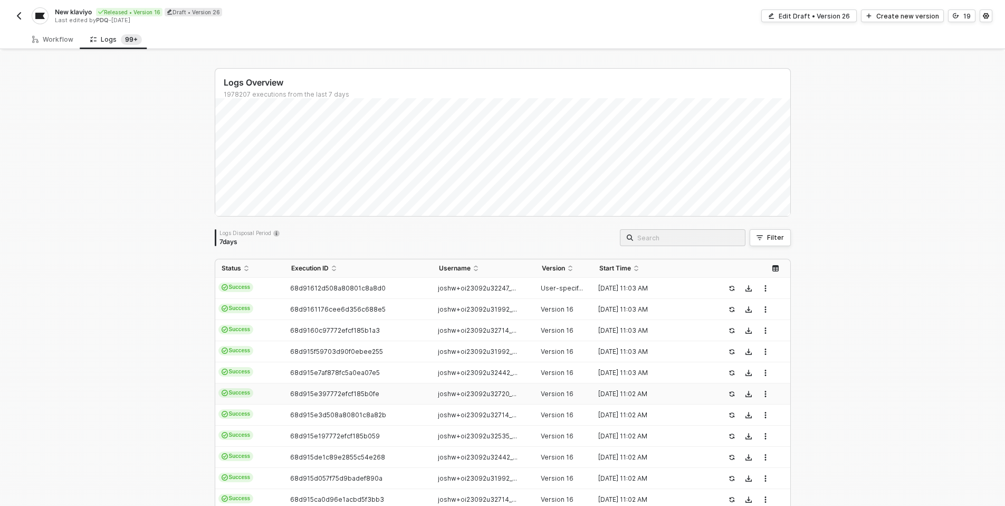
click at [402, 389] on div "68d915e397772efcf185b0fe" at bounding box center [354, 393] width 139 height 8
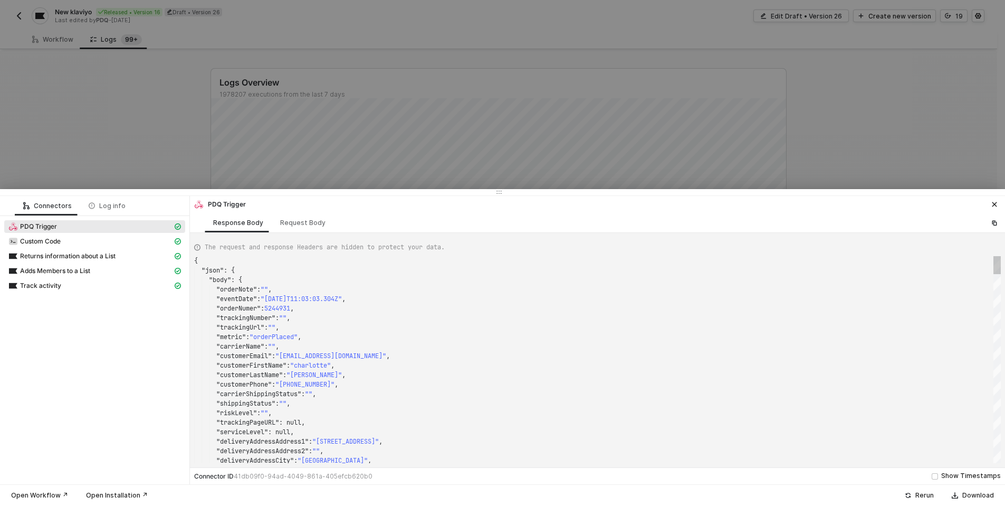
type textarea "{ "json": { "body": { "orderNote": "", "eventDate": "[DATE]T11:02:59.338Z", "or…"
click at [157, 160] on div at bounding box center [502, 253] width 1005 height 506
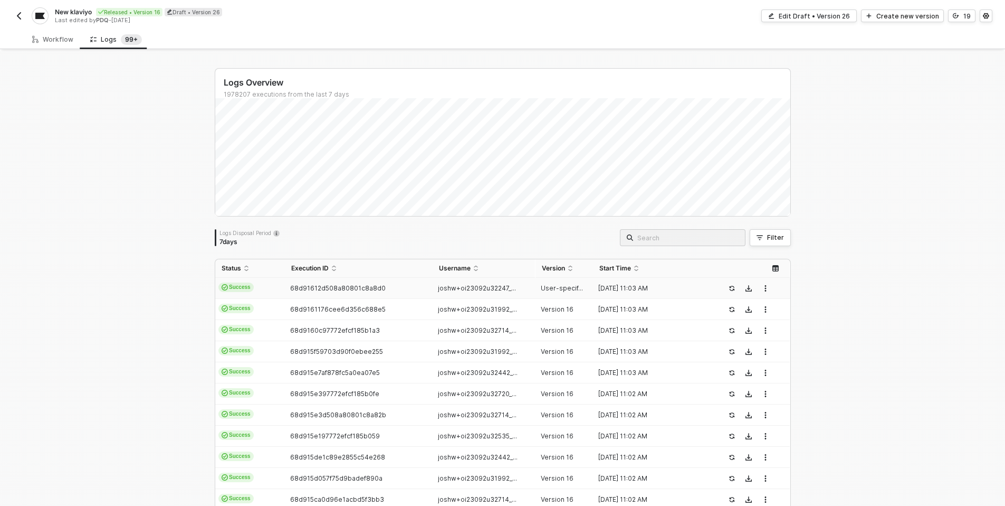
click at [378, 290] on div "68d91612d508a80801c8a8d0" at bounding box center [354, 288] width 139 height 8
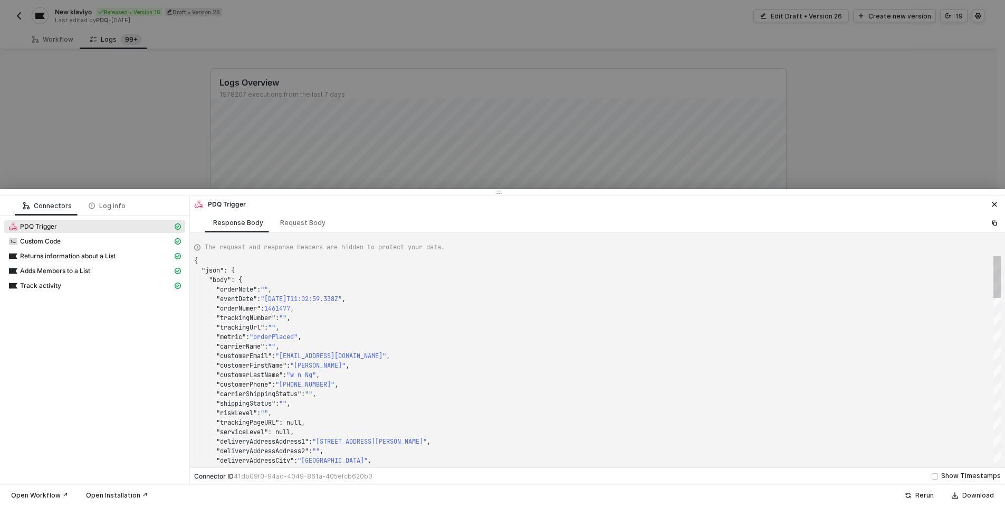
type textarea "{ "json": { "body": { "0": { "orderNote": "", "eventDate": "[DATE]T11:03:46.247…"
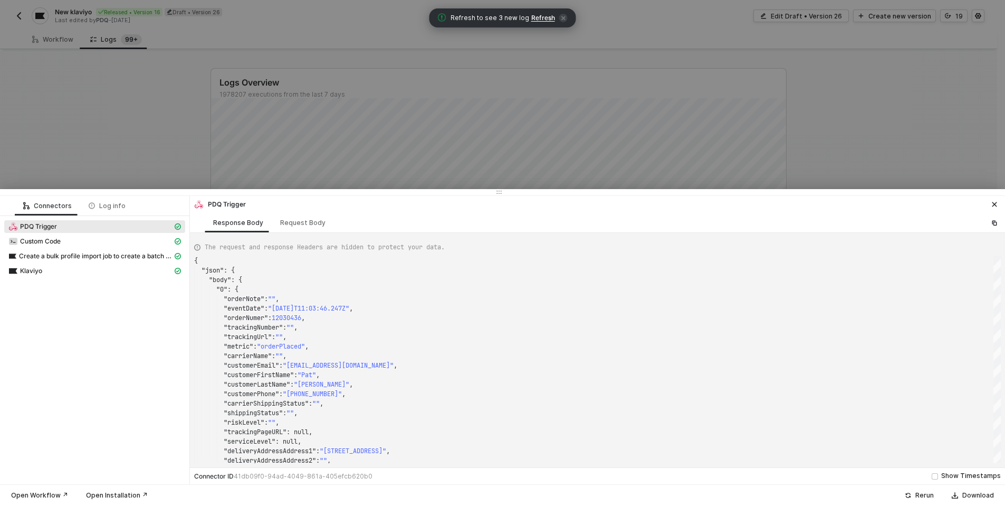
click at [195, 166] on div at bounding box center [502, 253] width 1005 height 506
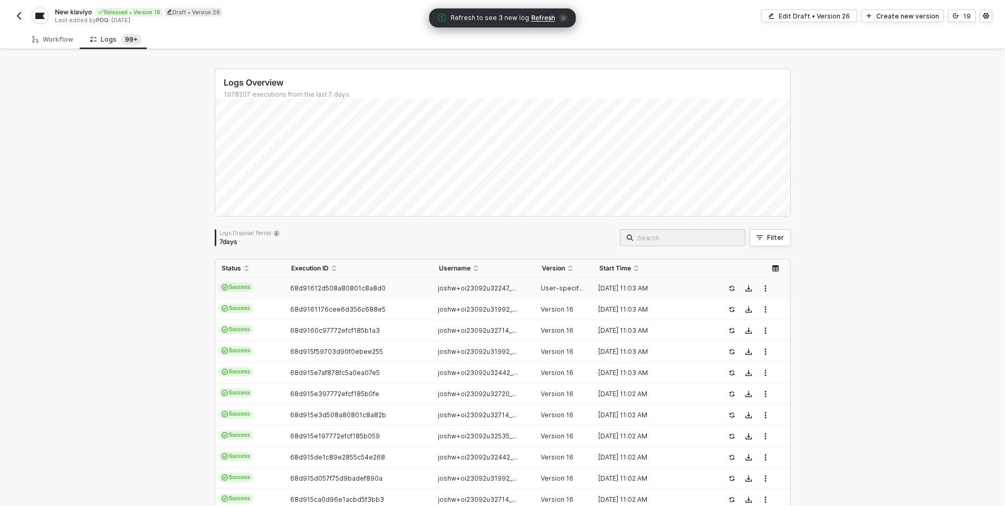
click at [544, 17] on span "Refresh" at bounding box center [543, 18] width 24 height 8
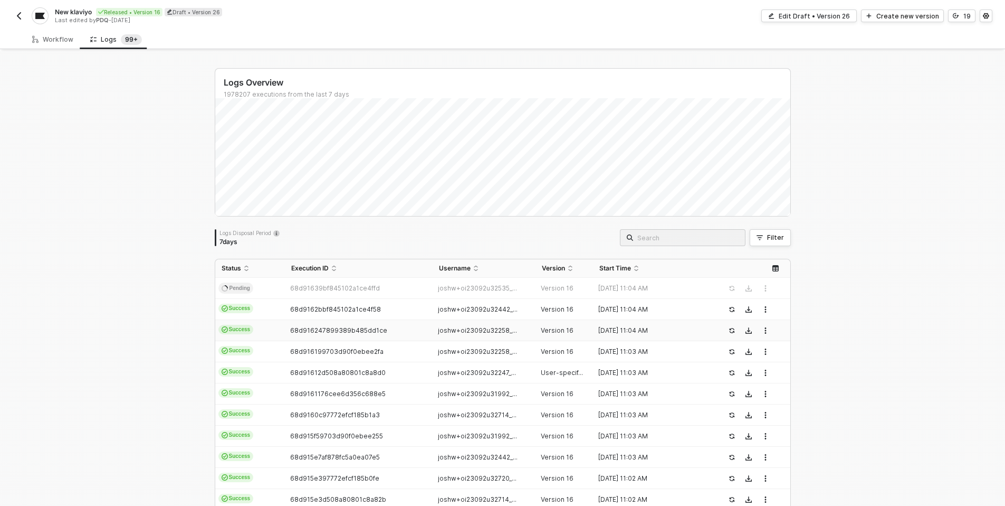
click at [398, 332] on div "68d916247899389b485dd1ce" at bounding box center [354, 330] width 139 height 8
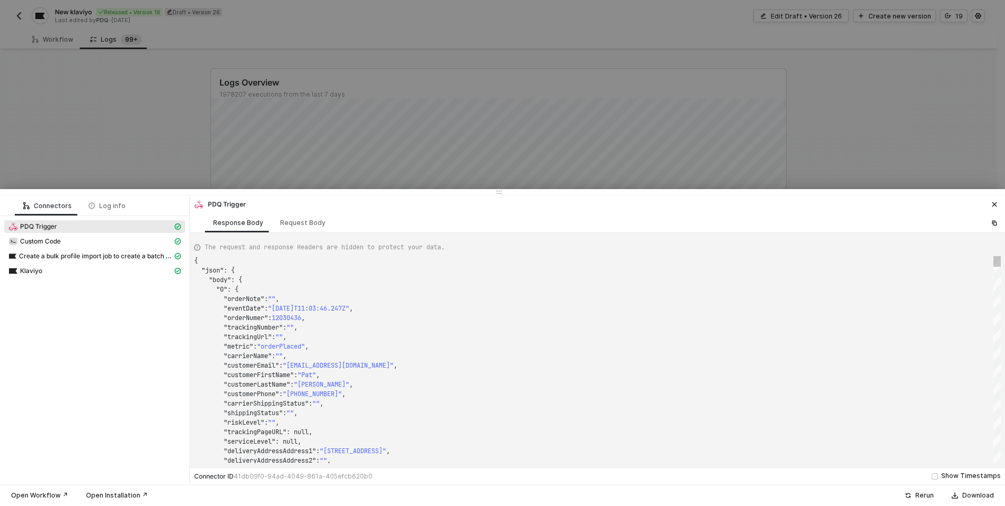
type textarea "{ "json": { "body": { "orderNote": "", "eventDate": "[DATE]T11:04:03.906Z", "or…"
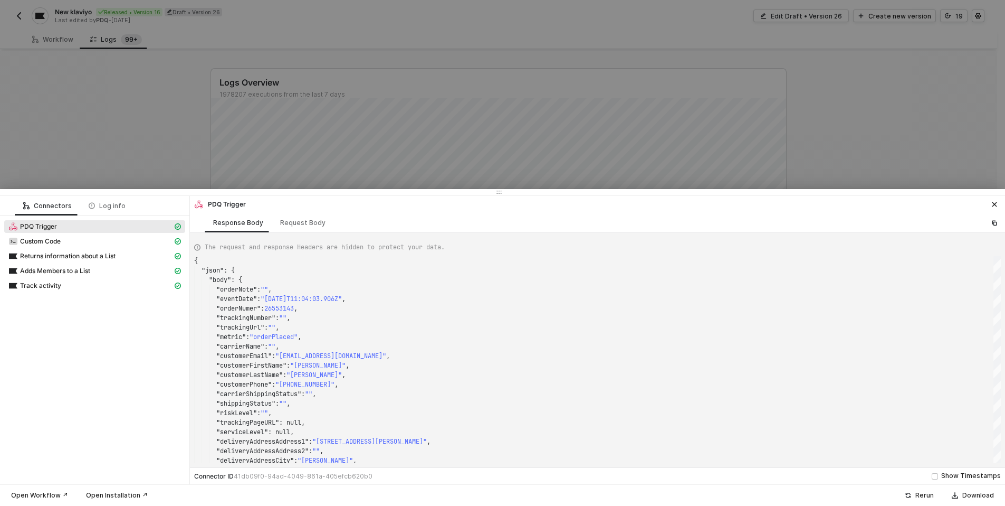
click at [134, 144] on div at bounding box center [502, 253] width 1005 height 506
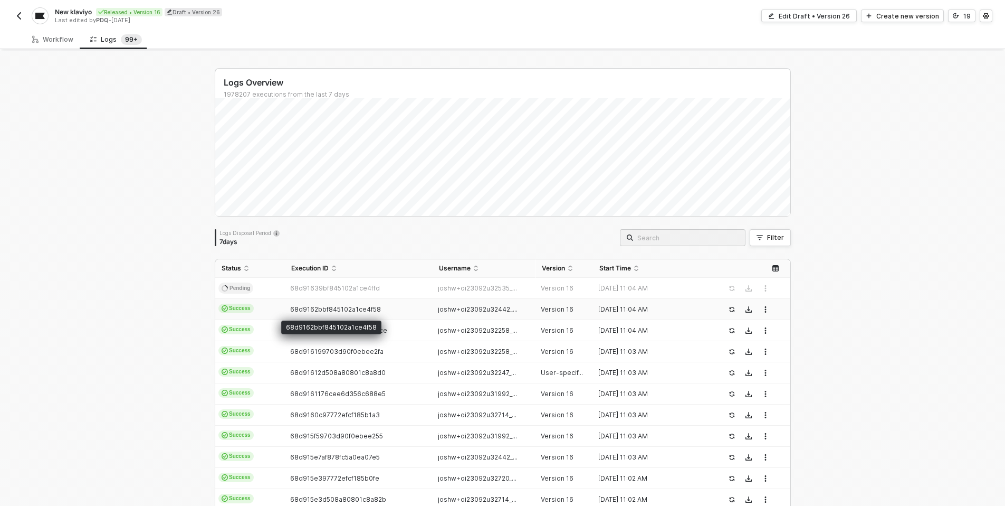
click at [347, 304] on td "68d9162bbf845102a1ce4f58" at bounding box center [359, 309] width 148 height 21
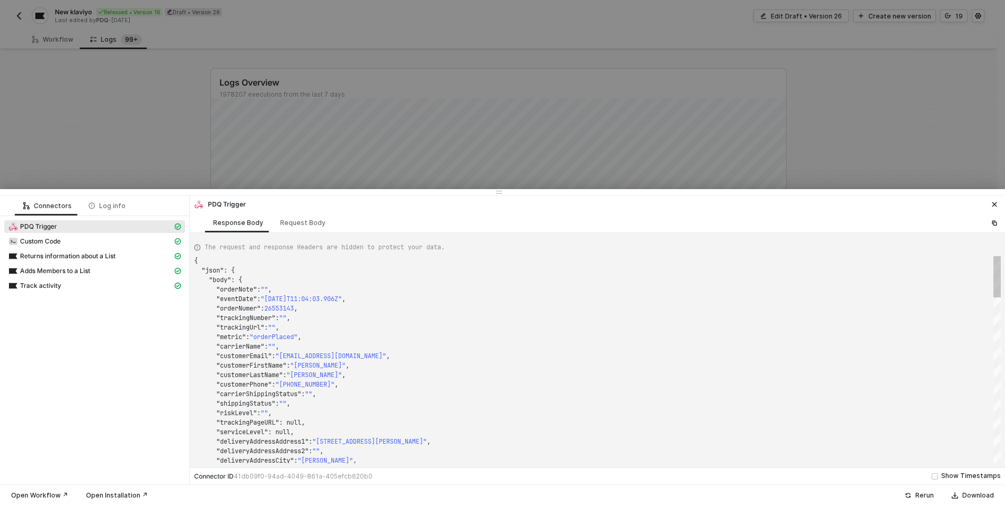
type textarea "{ "json": { "body": { "orderNote": "", "eventDate": "[DATE]T11:04:11.090Z", "or…"
click at [173, 170] on div at bounding box center [502, 253] width 1005 height 506
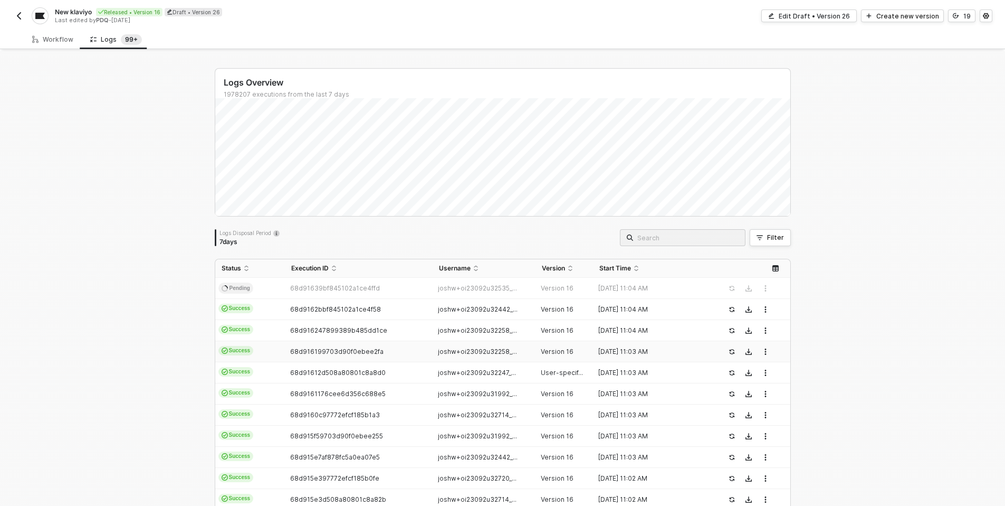
click at [349, 357] on td "68d916199703d90f0ebee2fa" at bounding box center [359, 351] width 148 height 21
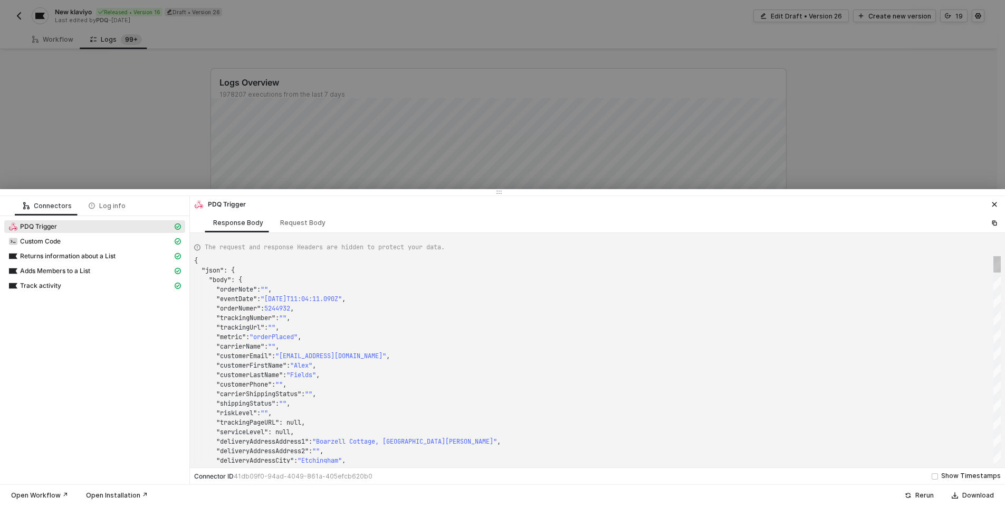
type textarea "{ "json": { "body": { "orderNote": "", "eventDate": "[DATE]T11:03:53.416Z", "or…"
click at [134, 170] on div at bounding box center [502, 253] width 1005 height 506
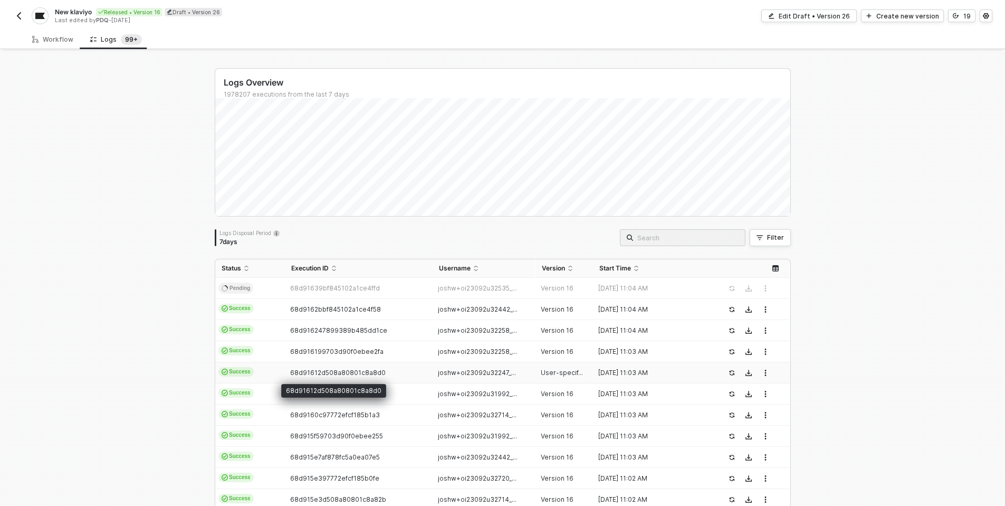
click at [340, 370] on span "68d91612d508a80801c8a8d0" at bounding box center [338, 372] width 96 height 8
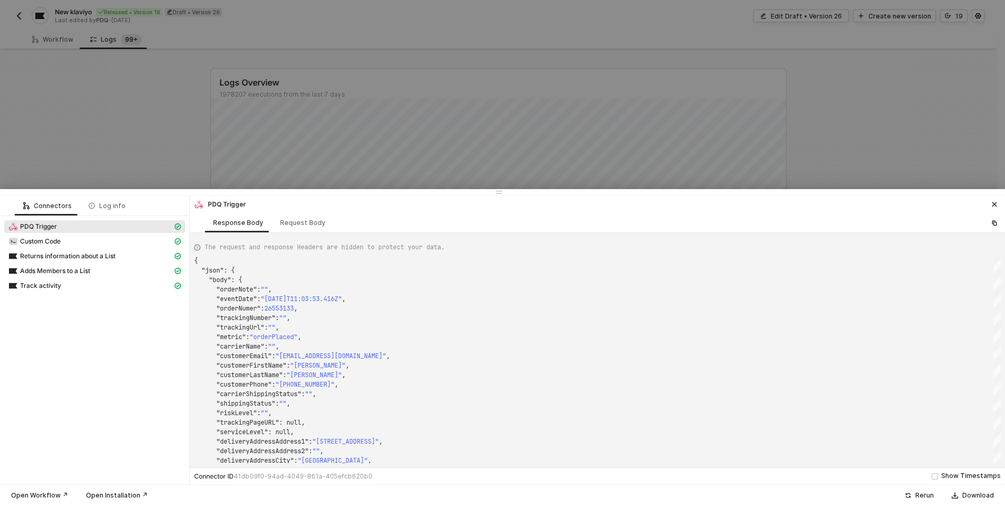
type textarea "{ "json": { "body": { "0": { "orderNote": "", "eventDate": "[DATE]T11:03:46.247…"
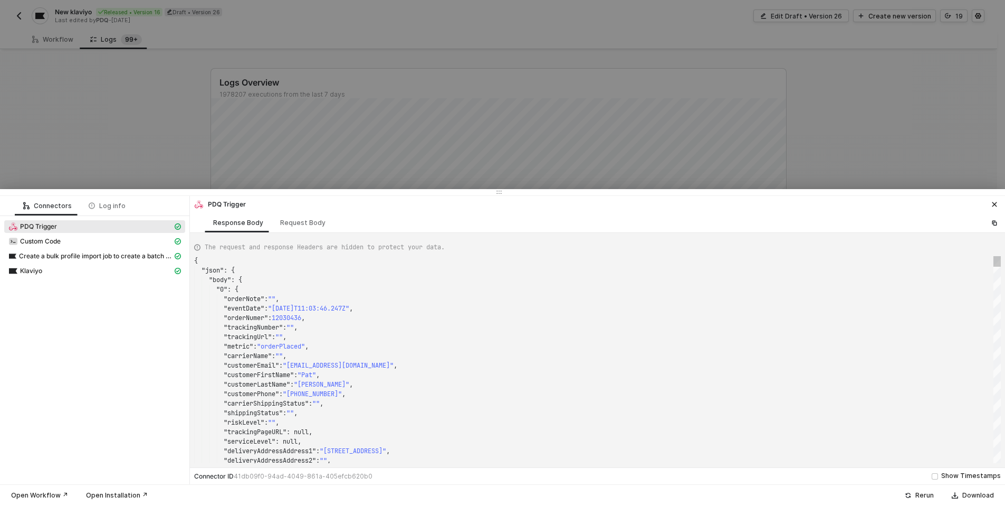
click at [134, 118] on div at bounding box center [502, 253] width 1005 height 506
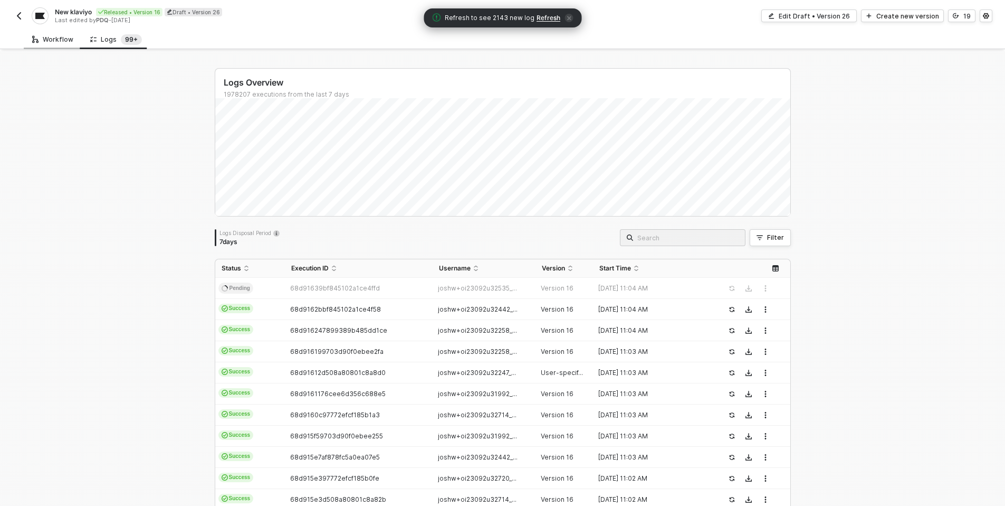
click at [46, 39] on div "Workflow" at bounding box center [52, 39] width 41 height 8
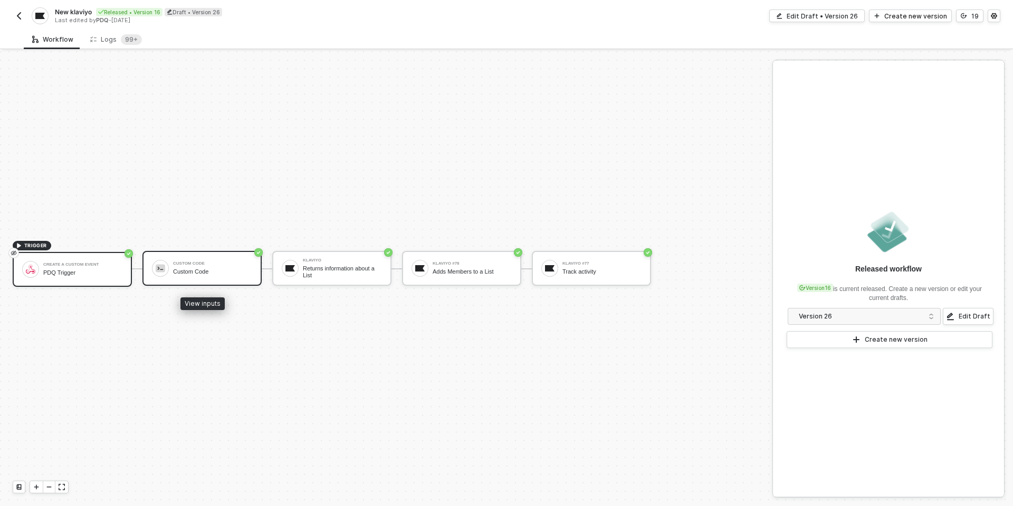
click at [224, 256] on div "Custom Code Custom Code" at bounding box center [201, 268] width 119 height 35
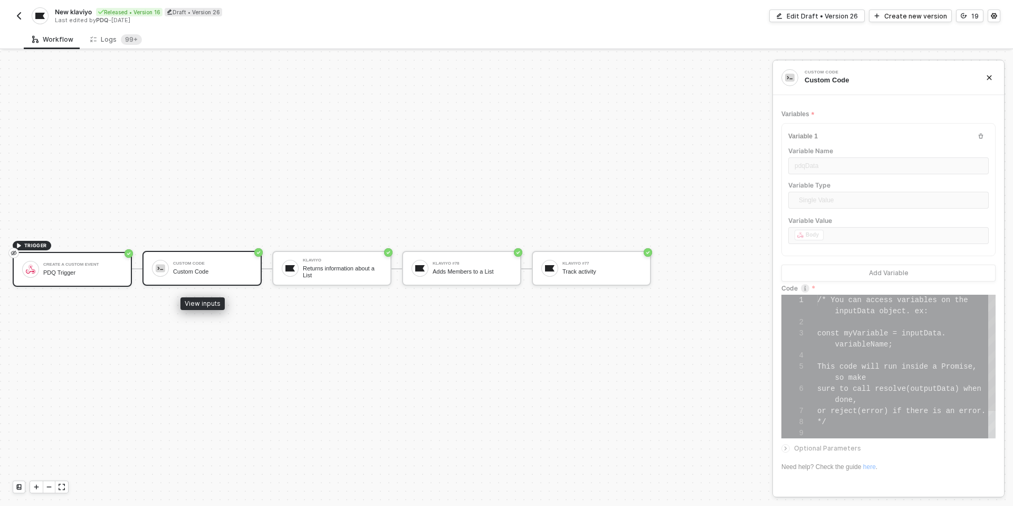
scroll to position [66, 0]
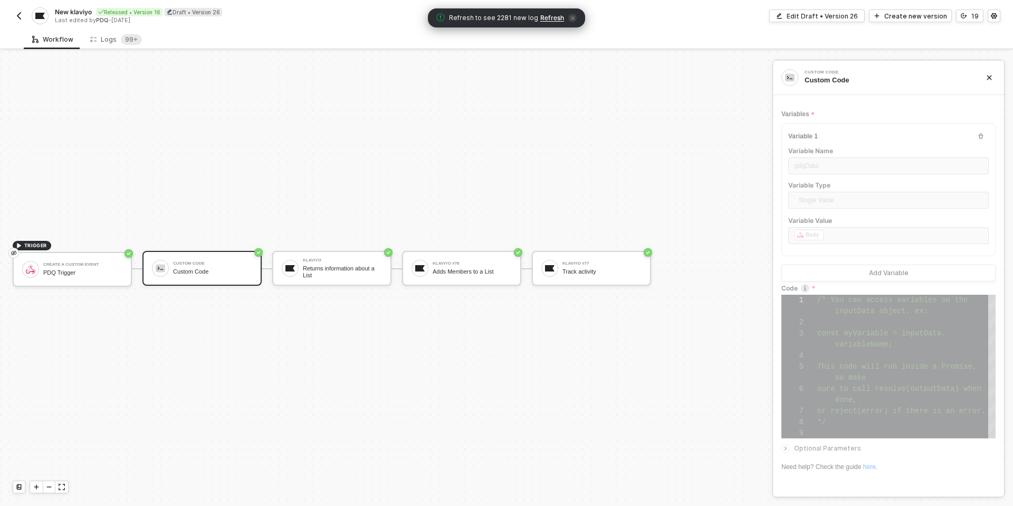
click at [384, 337] on div "TRIGGER create a custom event PDQ Trigger Custom Code Custom Code Klaviyo Retur…" at bounding box center [383, 269] width 767 height 474
click at [337, 273] on div "Returns information about a List" at bounding box center [342, 271] width 79 height 13
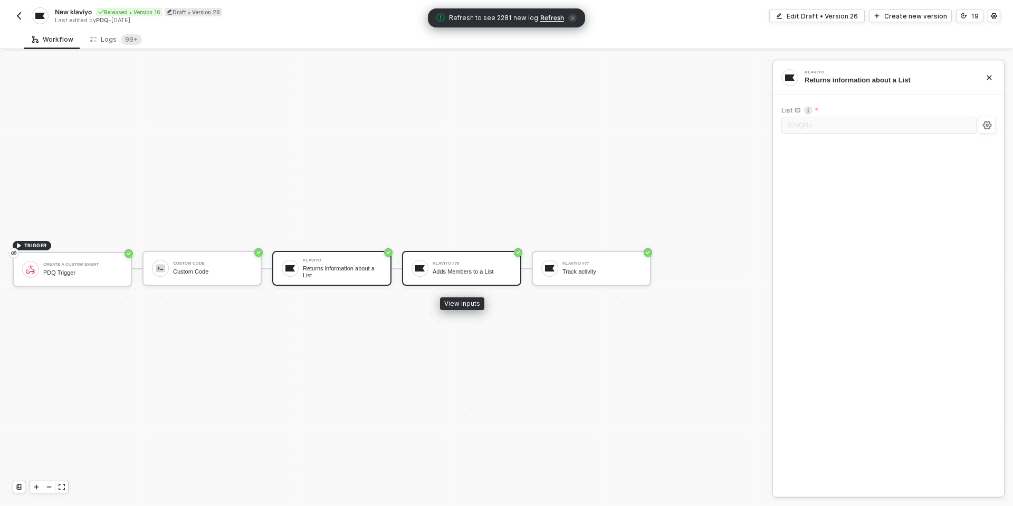
click at [469, 273] on div "Adds Members to a List" at bounding box center [472, 271] width 79 height 7
click at [818, 182] on span "Optional Parameters" at bounding box center [827, 180] width 67 height 8
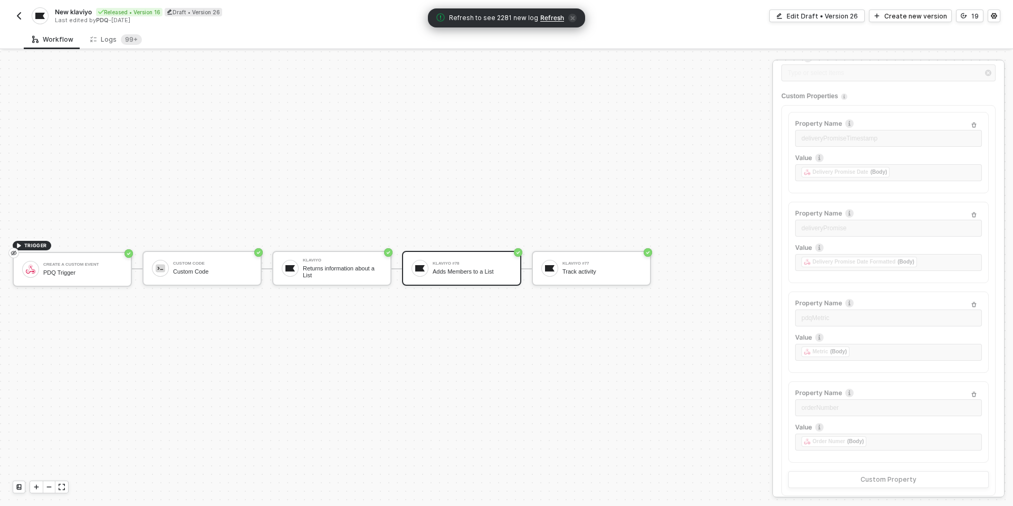
scroll to position [163, 0]
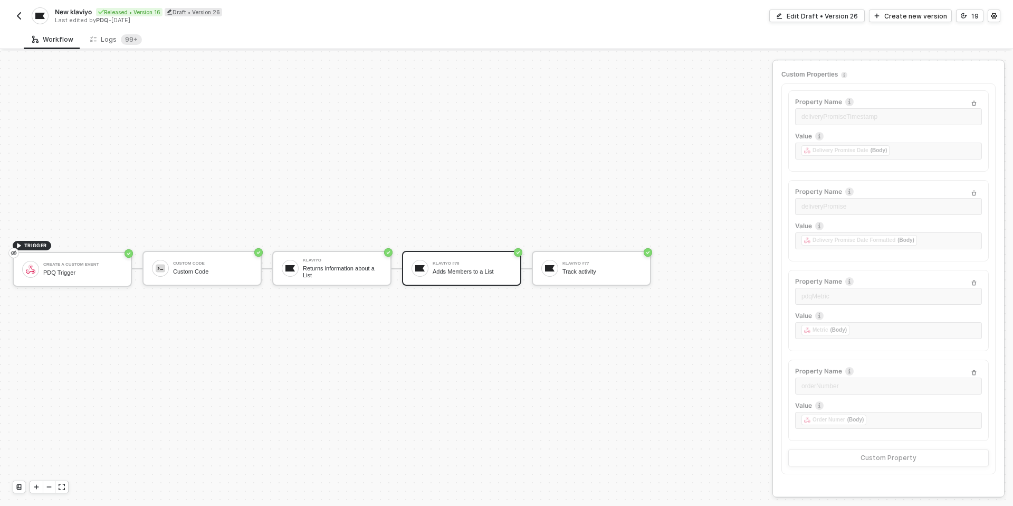
click at [839, 239] on div "Phone Type or select items ﻿ Custom Properties Property Name deliveryPromiseTim…" at bounding box center [889, 253] width 214 height 442
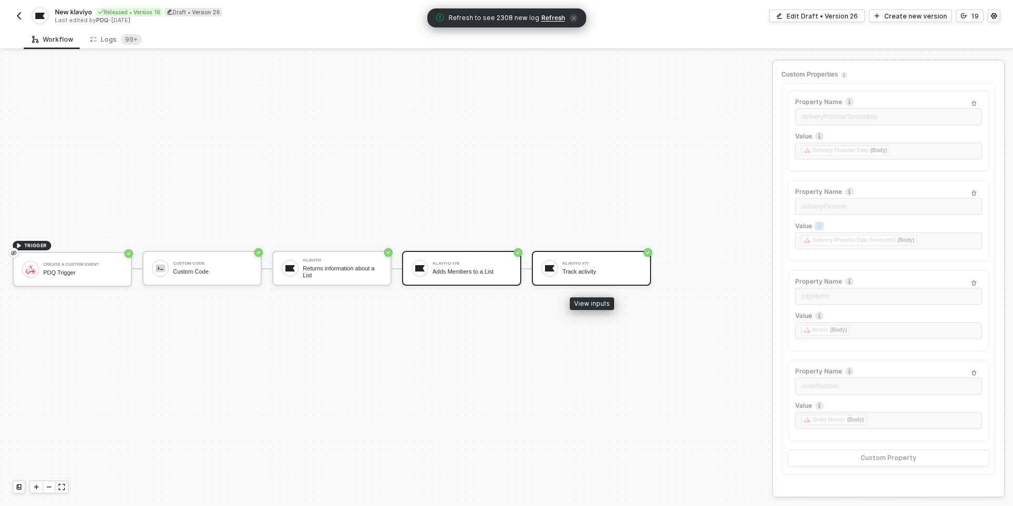
click at [571, 265] on div "Klaviyo #77" at bounding box center [602, 263] width 79 height 4
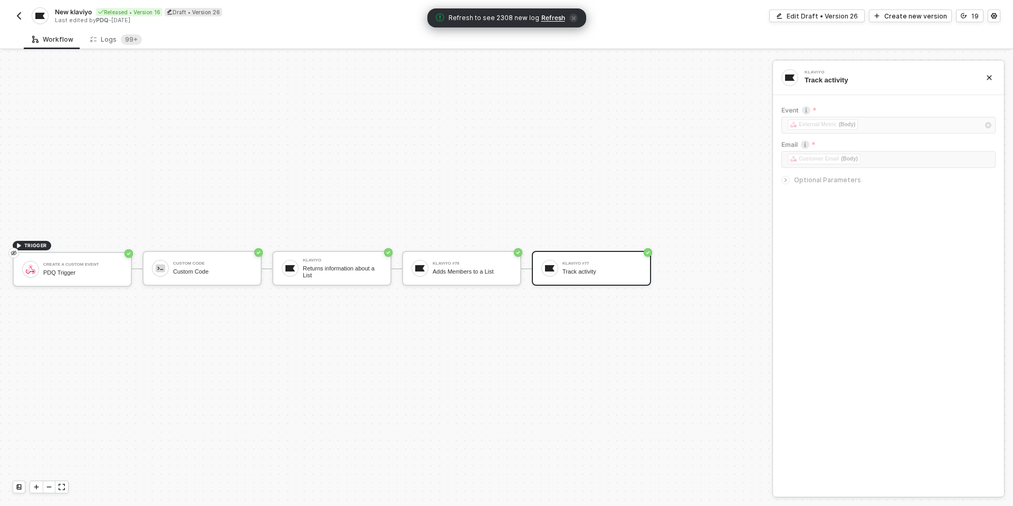
click at [821, 179] on span "Optional Parameters" at bounding box center [827, 180] width 67 height 8
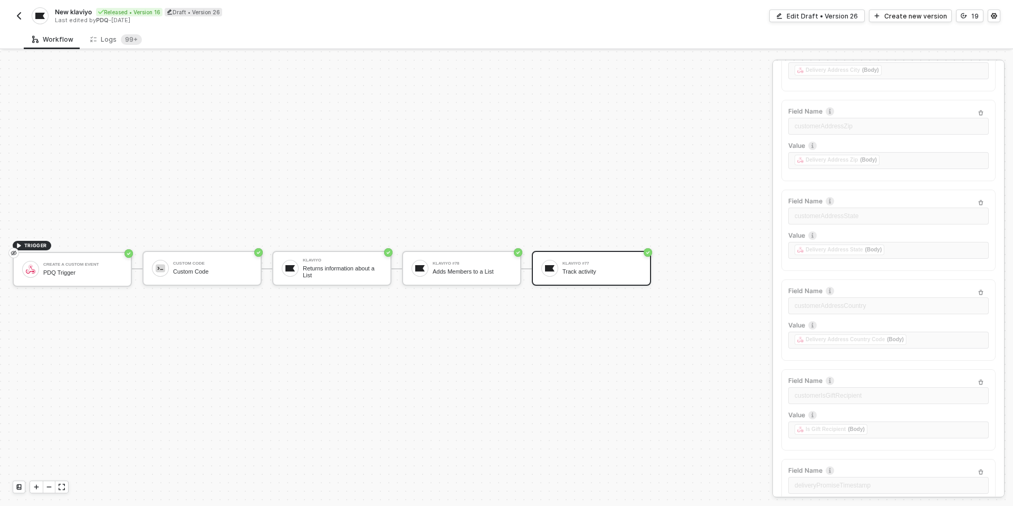
scroll to position [1710, 0]
click at [357, 138] on div "TRIGGER create a custom event PDQ Trigger Custom Code Custom Code Klaviyo Retur…" at bounding box center [383, 269] width 767 height 474
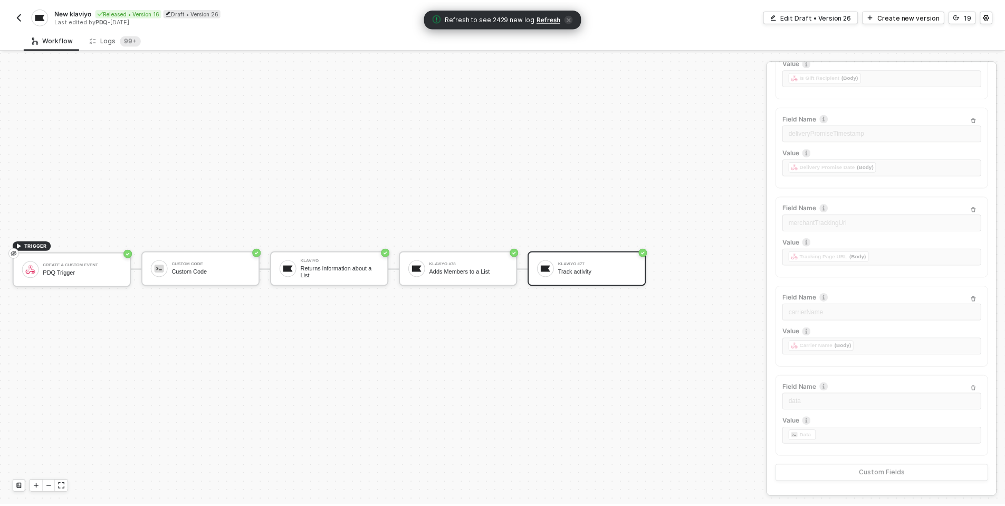
scroll to position [2065, 0]
click at [157, 35] on div "Workflow Logs 99+" at bounding box center [518, 40] width 989 height 20
click at [121, 37] on sup "99+" at bounding box center [131, 39] width 21 height 11
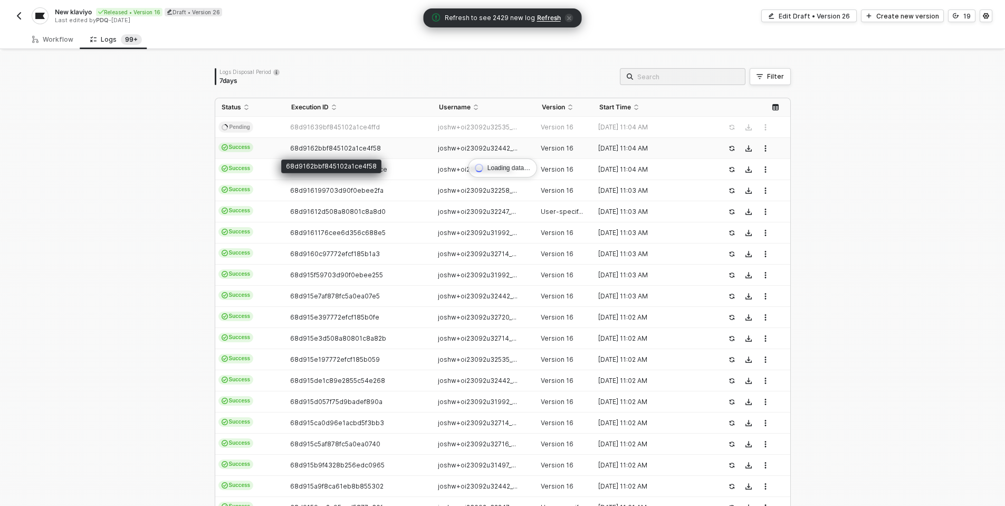
click at [300, 148] on span "68d9162bbf845102a1ce4f58" at bounding box center [335, 148] width 91 height 8
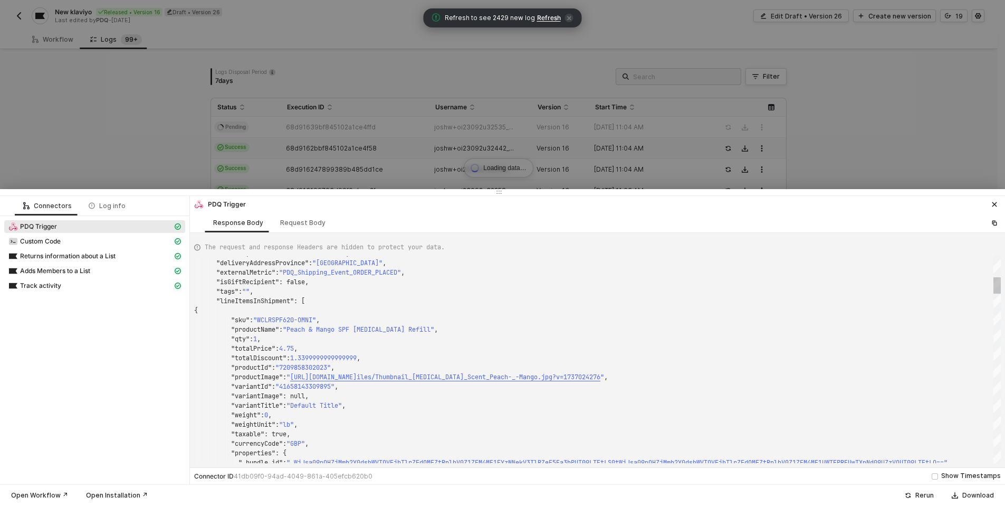
scroll to position [19, 26]
click at [222, 303] on span ""lineItemsInShipment"" at bounding box center [255, 301] width 78 height 8
click at [305, 300] on span ": [" at bounding box center [299, 301] width 11 height 8
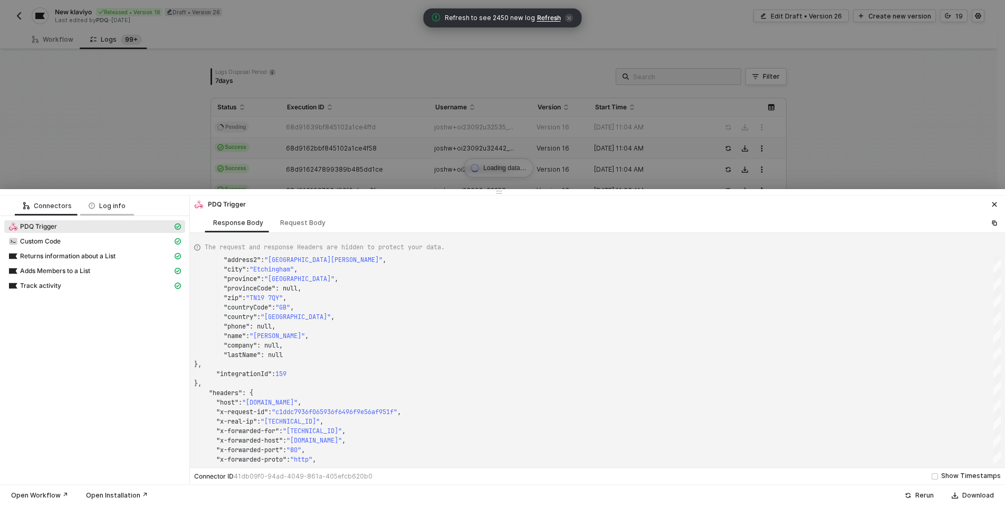
click at [100, 204] on div "Log info" at bounding box center [107, 206] width 37 height 8
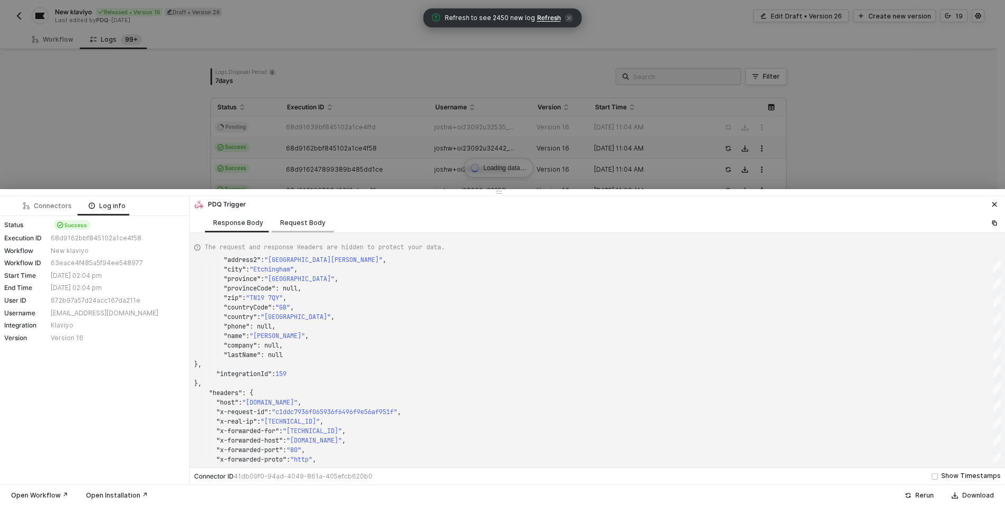
click at [281, 216] on div "Request Body" at bounding box center [303, 223] width 62 height 20
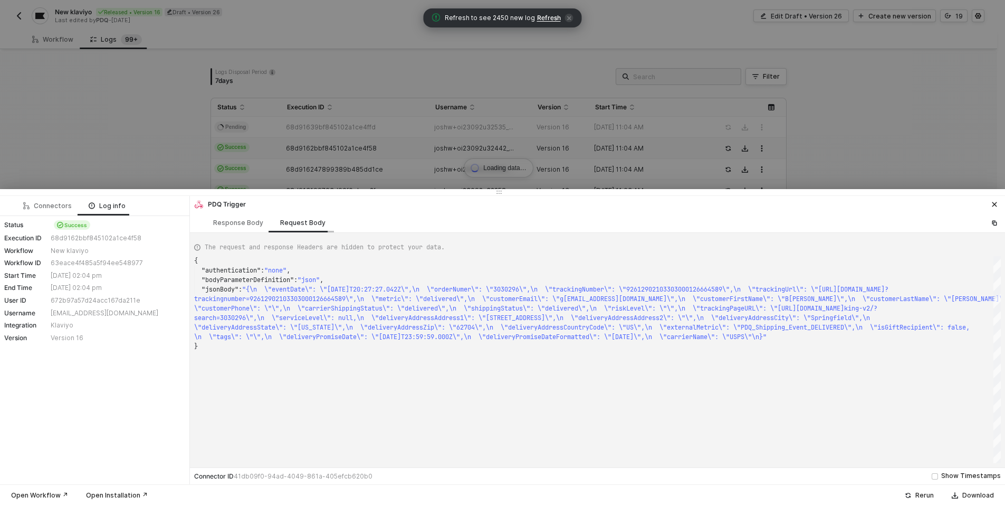
scroll to position [28, 0]
click at [261, 216] on div "Response Body" at bounding box center [238, 223] width 67 height 20
type textarea "{ "json": { "body": { "orderNote": "", "eventDate": "[DATE]T11:04:11.090Z", "or…"
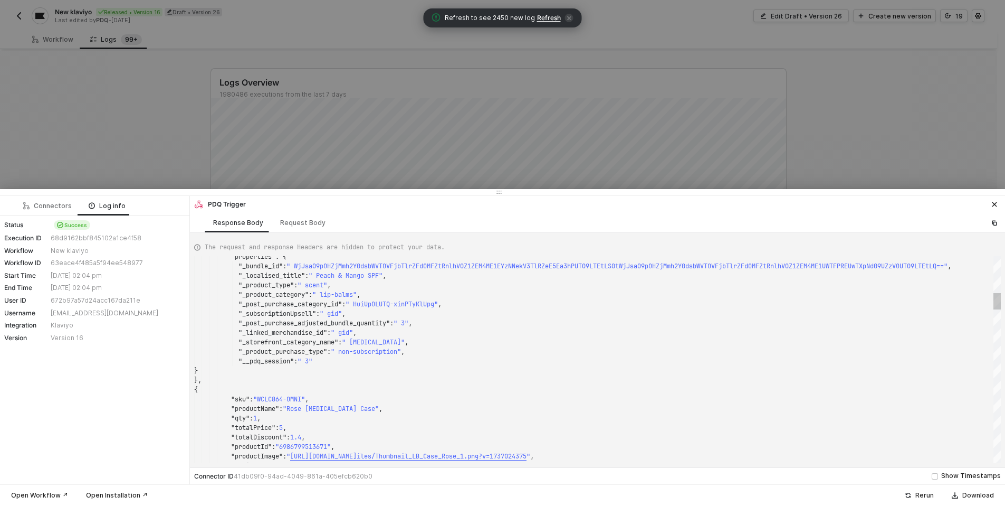
scroll to position [95, 0]
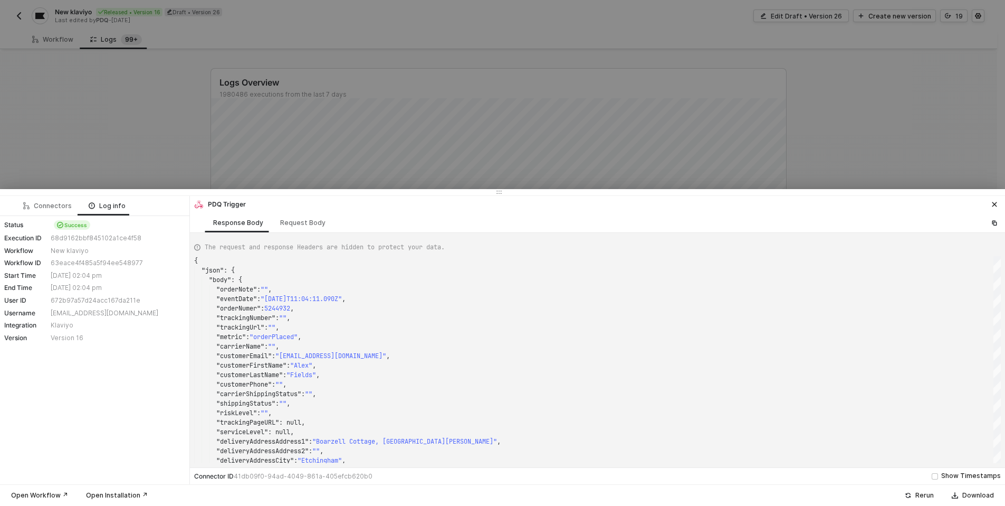
click at [188, 135] on div at bounding box center [502, 253] width 1005 height 506
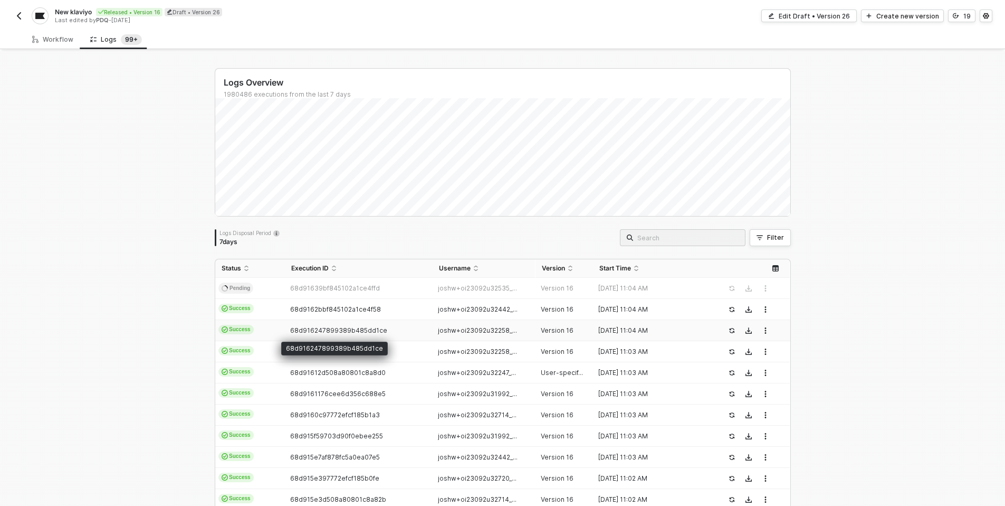
click at [292, 334] on td "68d916247899389b485dd1ce" at bounding box center [359, 330] width 148 height 21
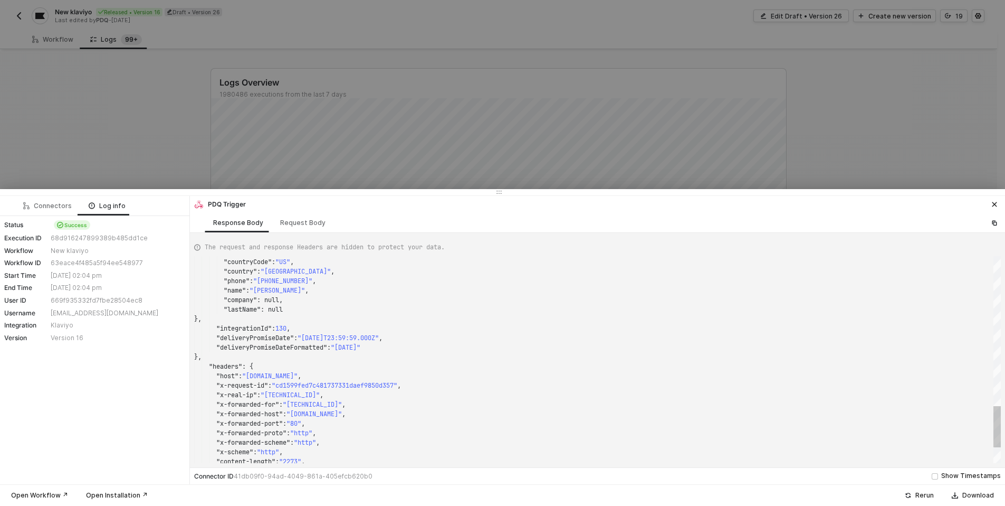
type textarea ""country": "[GEOGRAPHIC_DATA]", "phone": "[PHONE_NUMBER]", "name": "[PERSON_NAM…"
drag, startPoint x: 397, startPoint y: 347, endPoint x: 312, endPoint y: 341, distance: 85.2
drag, startPoint x: 350, startPoint y: 351, endPoint x: 388, endPoint y: 349, distance: 38.1
